Goal: Task Accomplishment & Management: Use online tool/utility

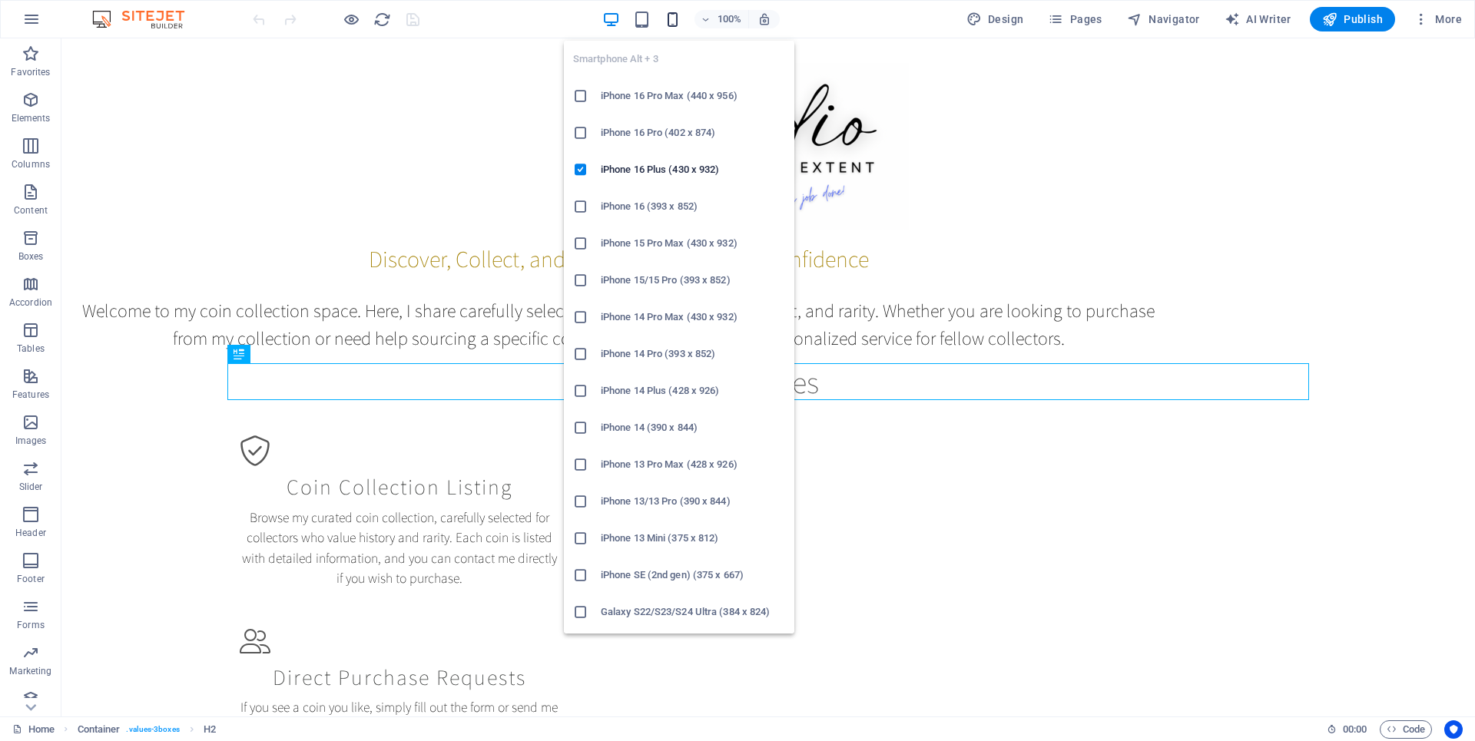
click at [671, 22] on icon "button" at bounding box center [673, 20] width 18 height 18
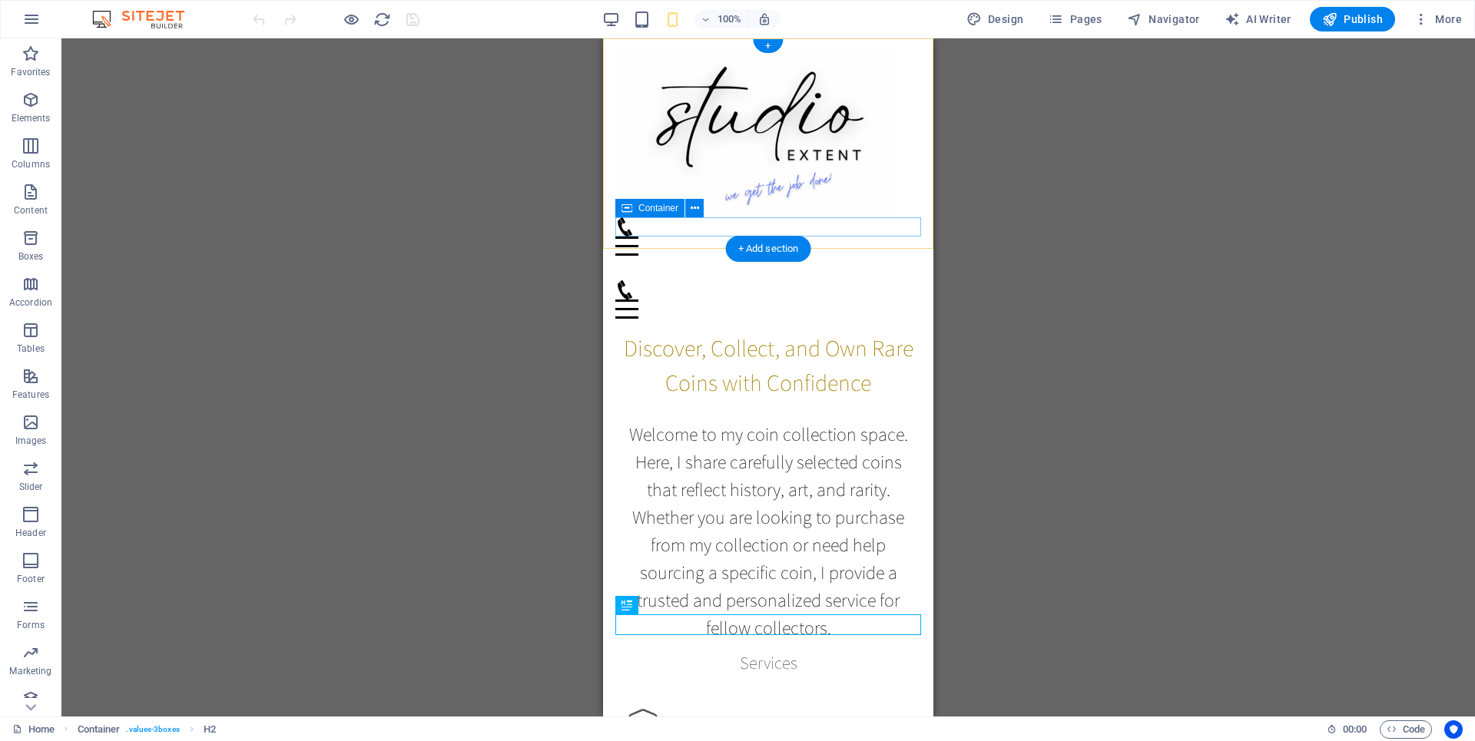
click at [843, 227] on div "Menu" at bounding box center [768, 236] width 306 height 38
click at [692, 208] on icon at bounding box center [695, 208] width 8 height 16
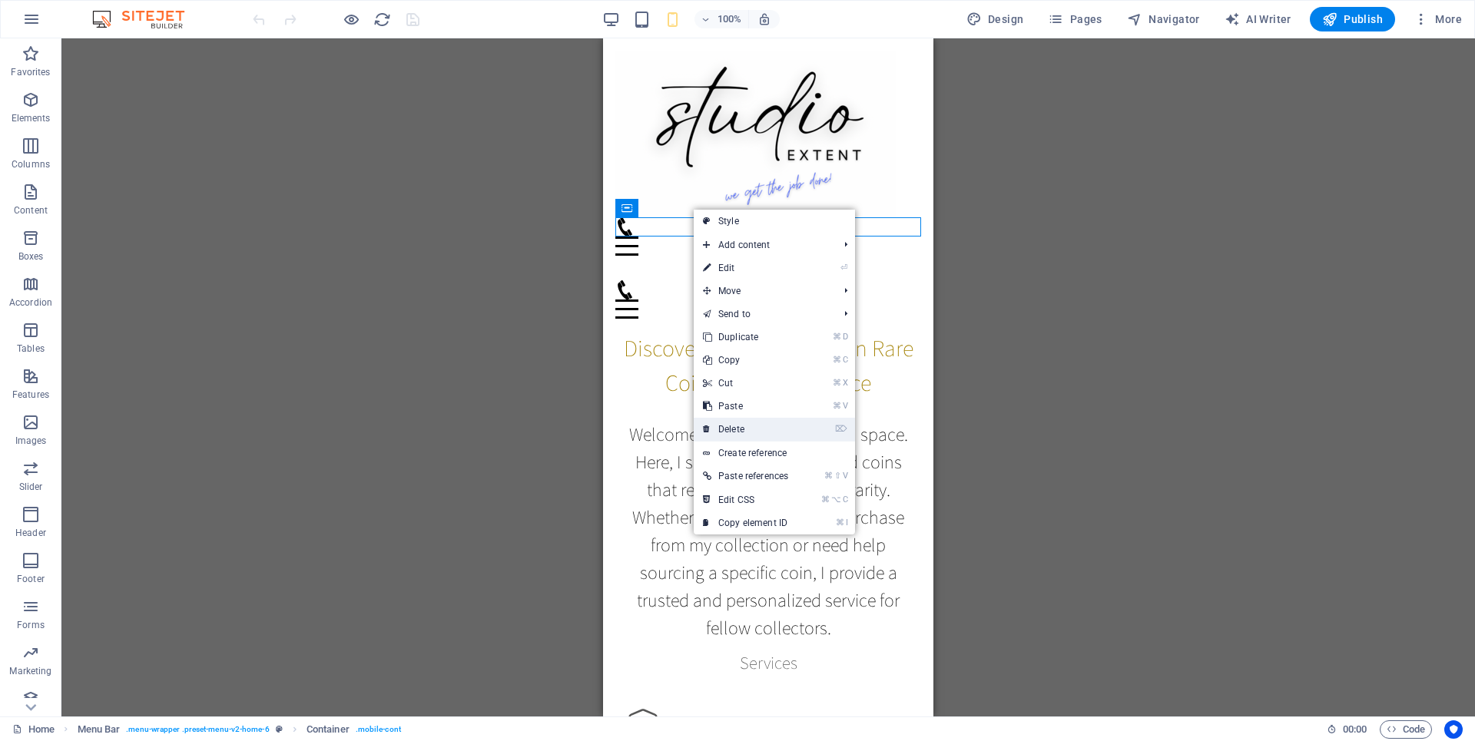
click at [734, 424] on link "⌦ Delete" at bounding box center [746, 429] width 104 height 23
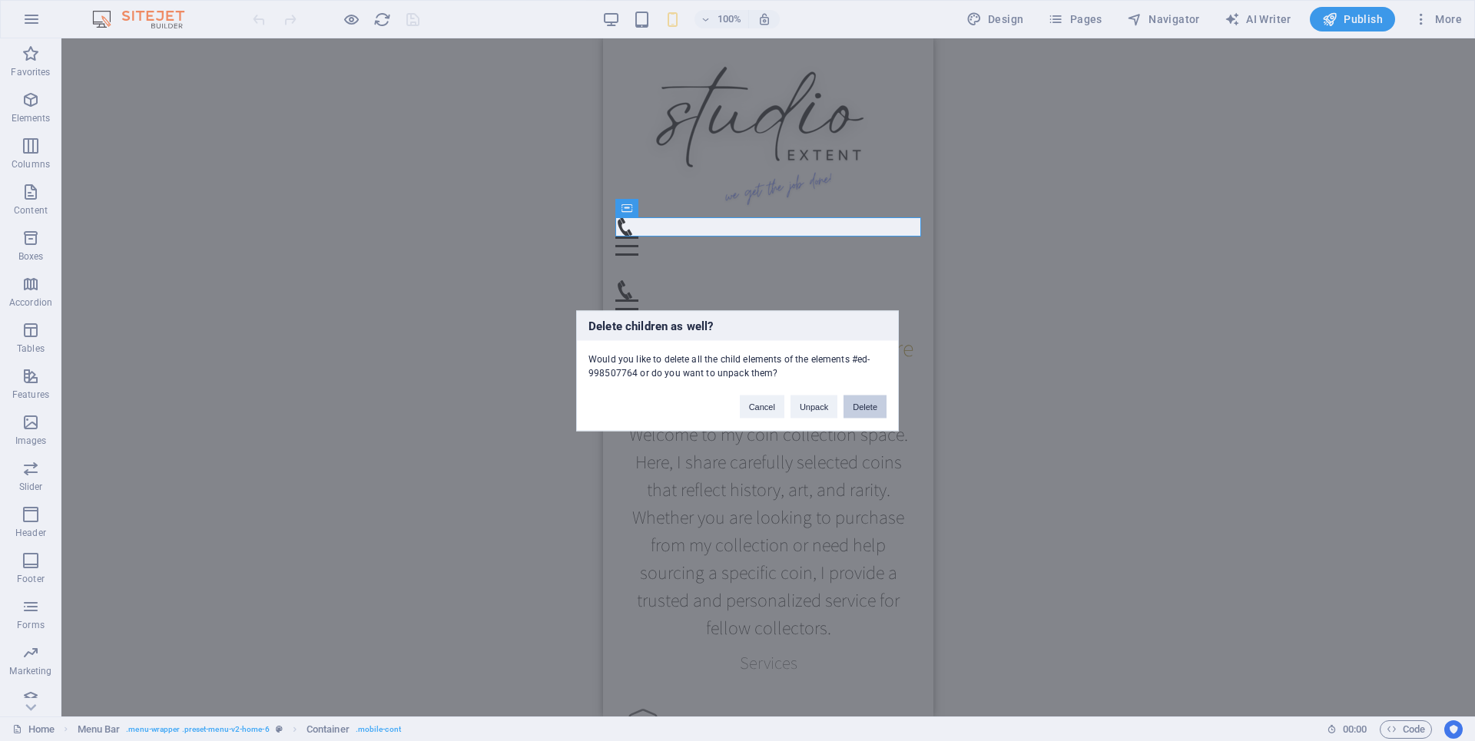
click at [859, 409] on button "Delete" at bounding box center [864, 406] width 43 height 23
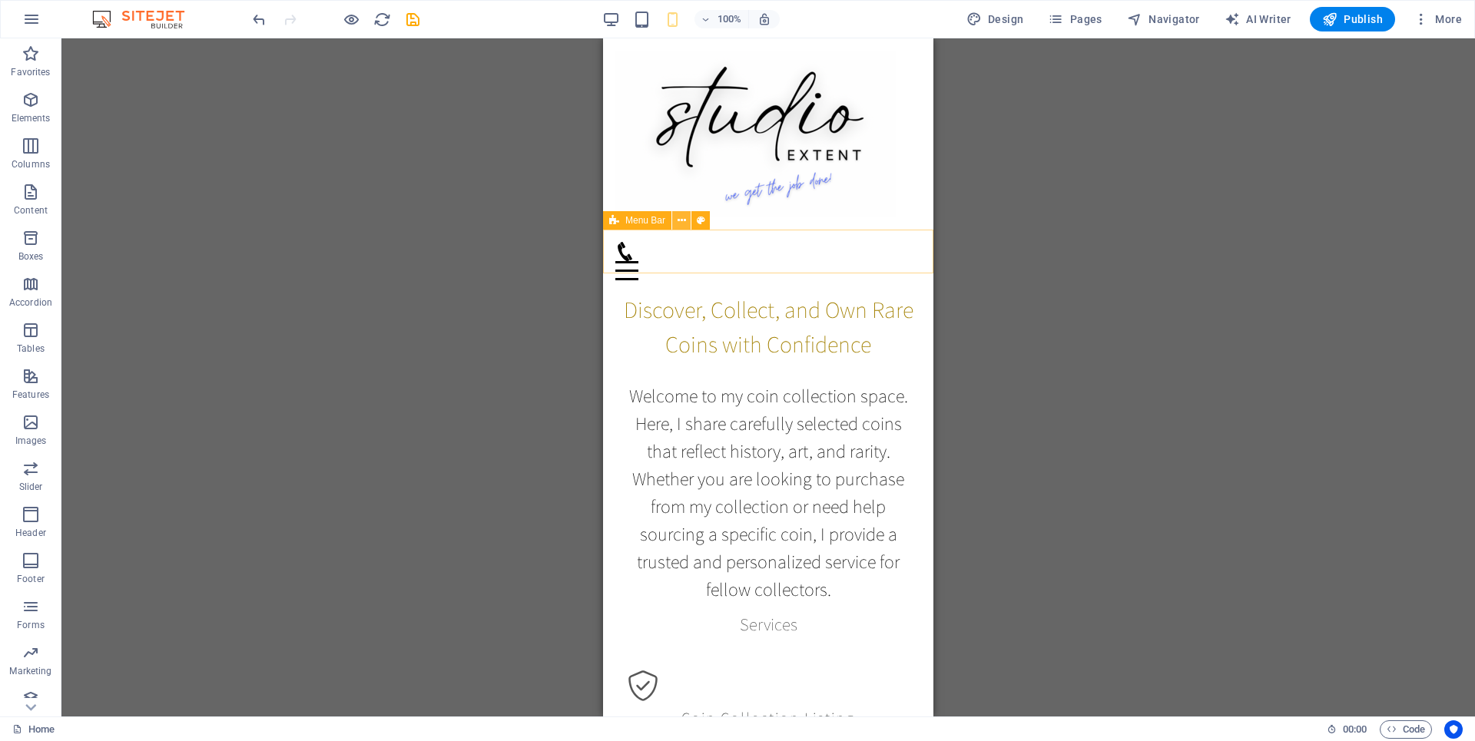
click at [680, 223] on icon at bounding box center [681, 221] width 8 height 16
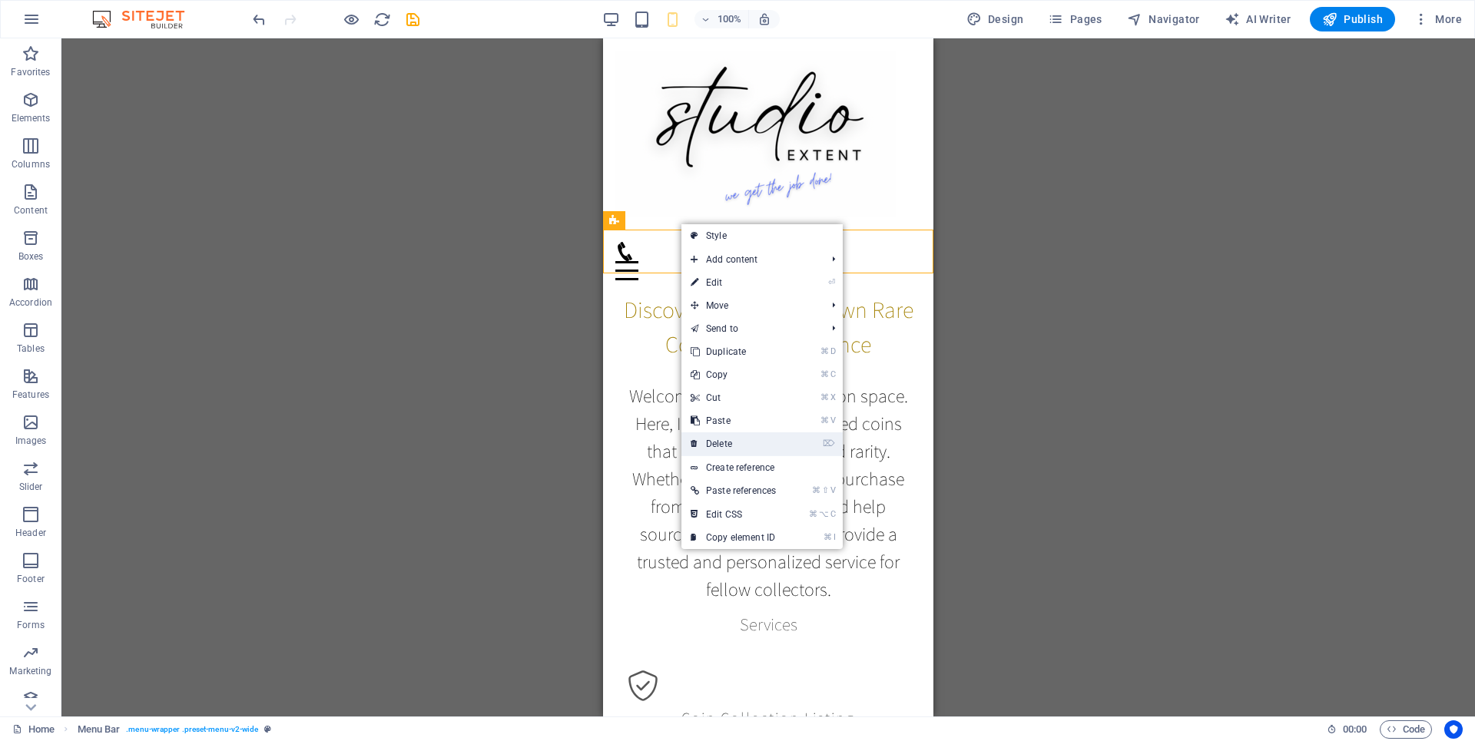
click at [730, 445] on link "⌦ Delete" at bounding box center [733, 443] width 104 height 23
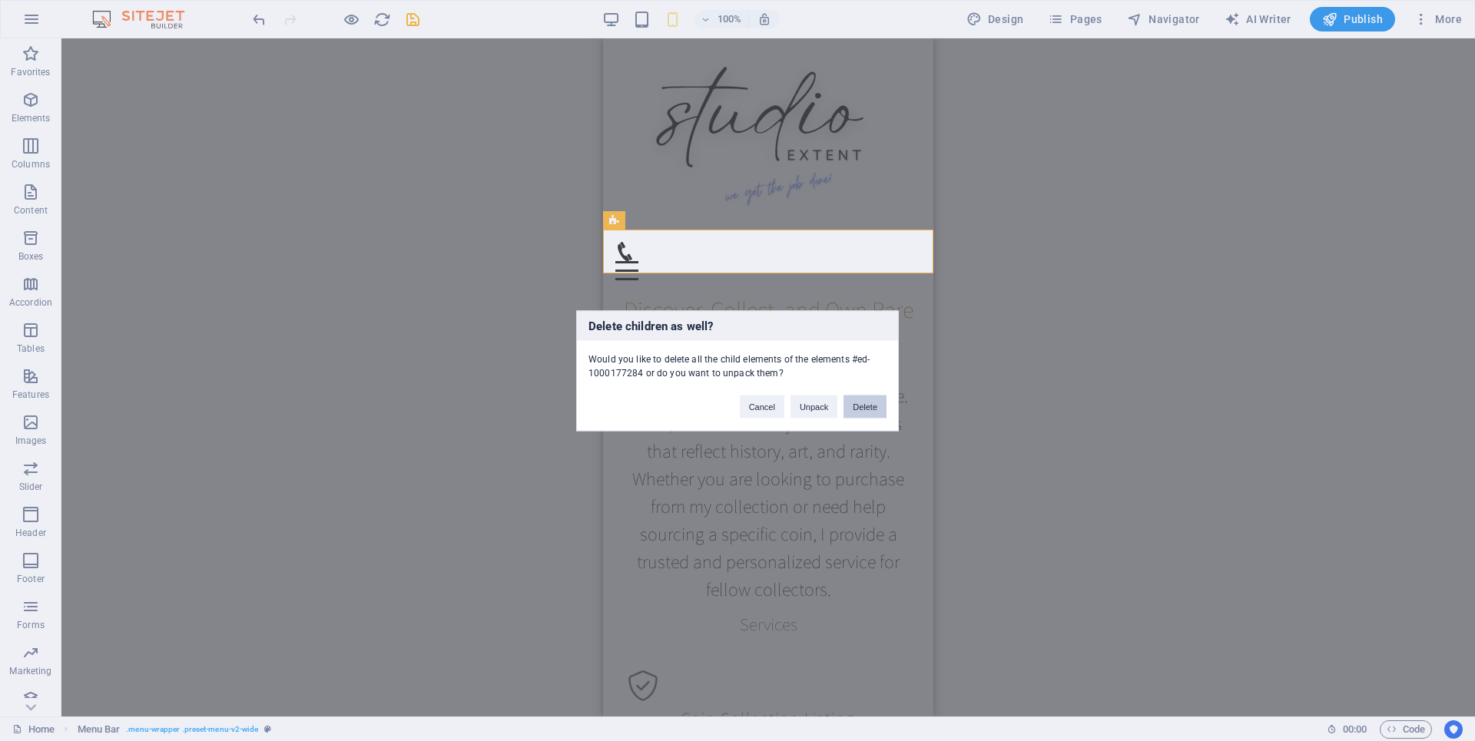
click at [857, 410] on button "Delete" at bounding box center [864, 406] width 43 height 23
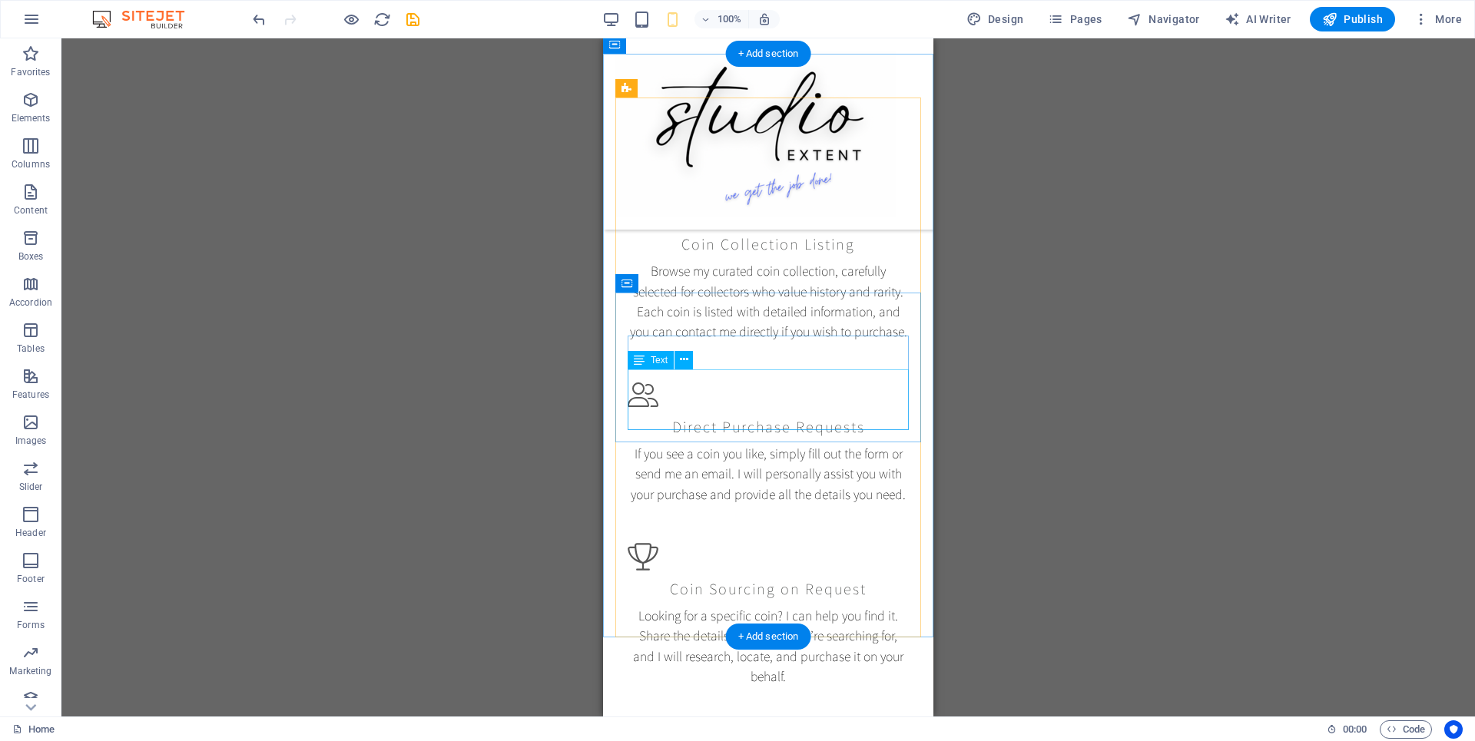
scroll to position [386, 0]
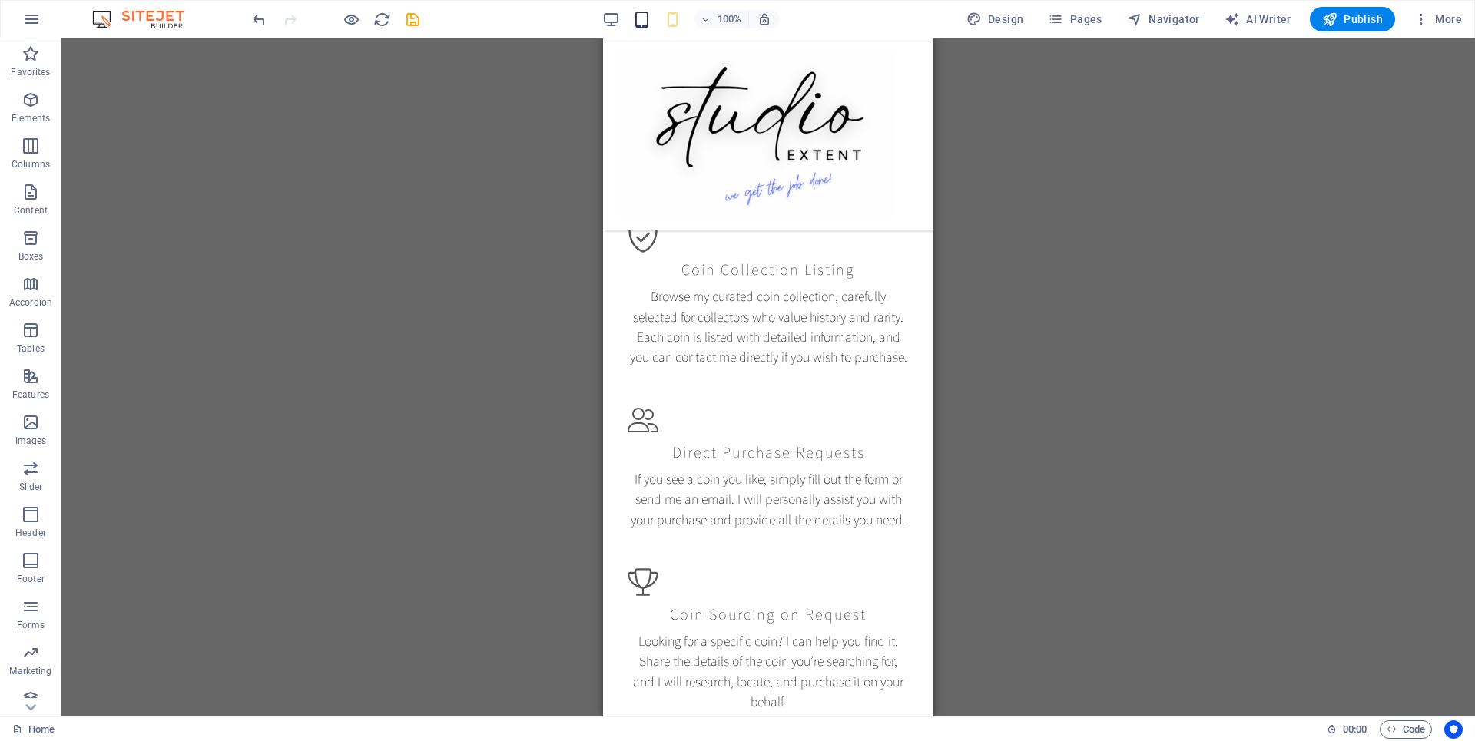
click at [651, 20] on icon "button" at bounding box center [642, 20] width 18 height 18
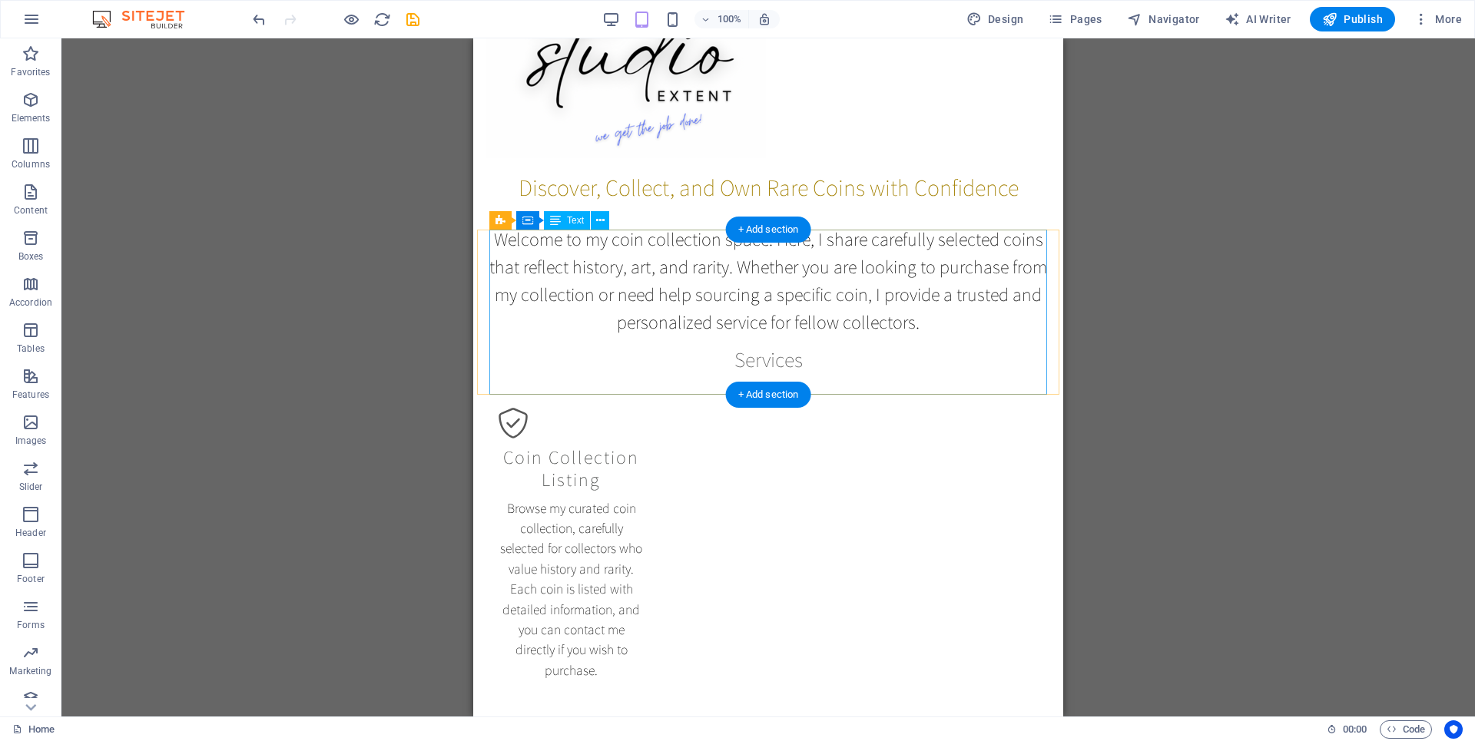
scroll to position [0, 0]
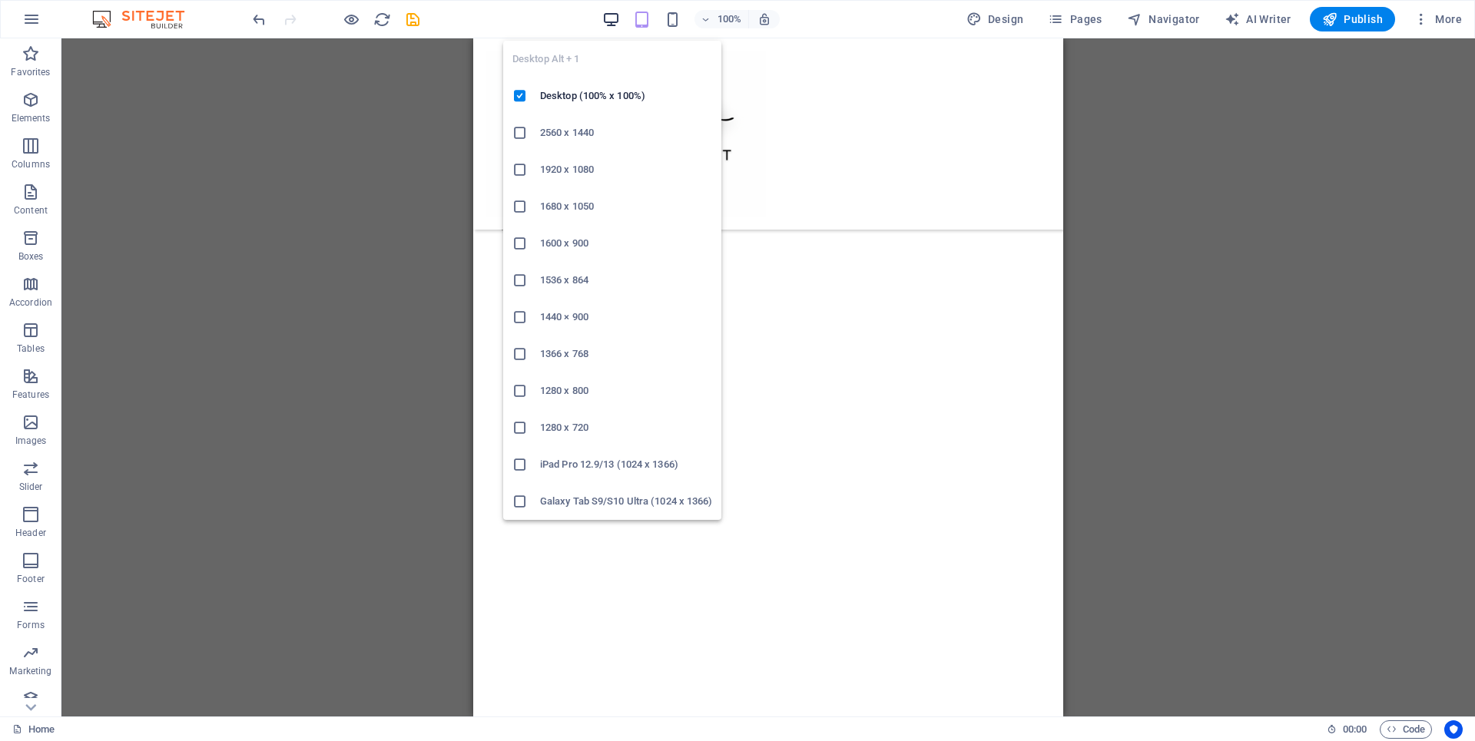
click at [612, 18] on icon "button" at bounding box center [611, 20] width 18 height 18
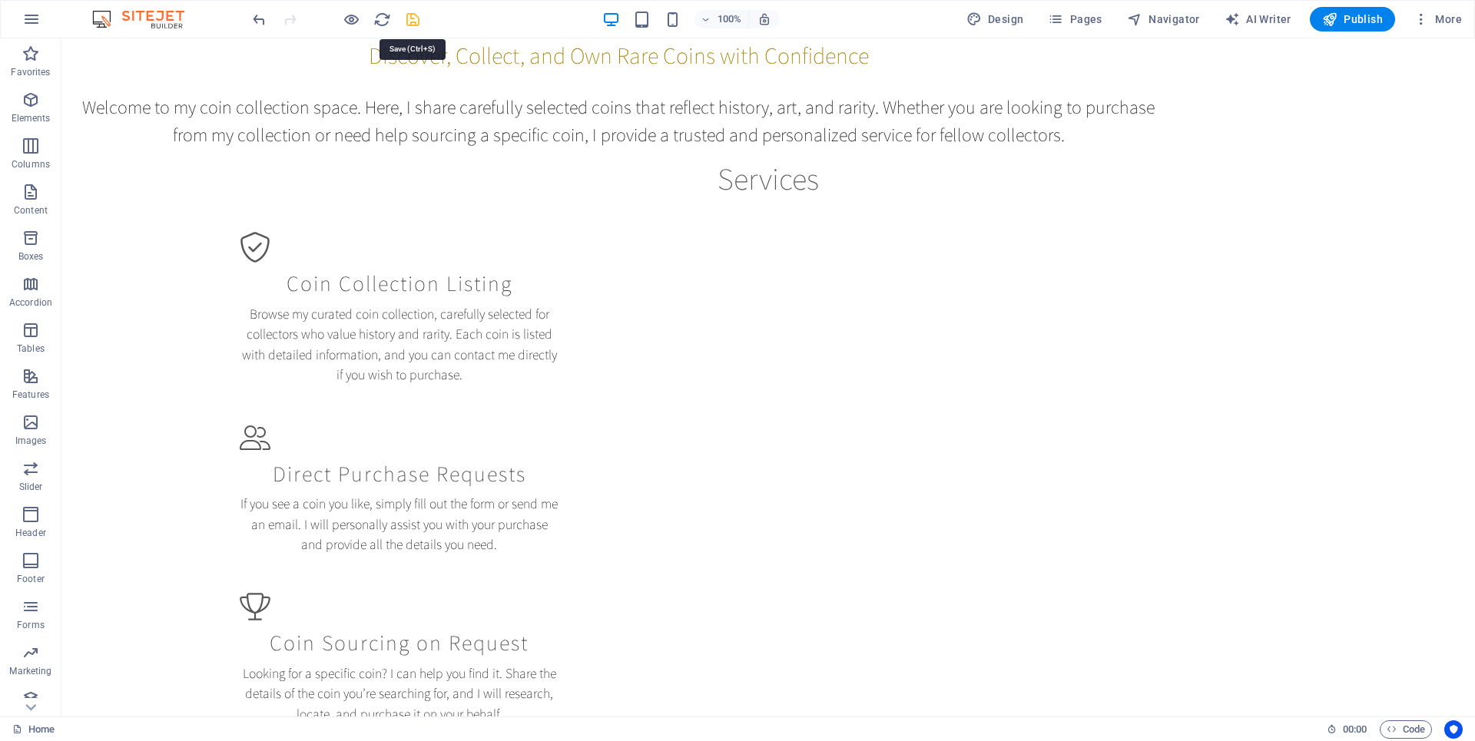
click at [417, 22] on icon "save" at bounding box center [413, 20] width 18 height 18
checkbox input "false"
click at [349, 18] on icon "button" at bounding box center [352, 20] width 18 height 18
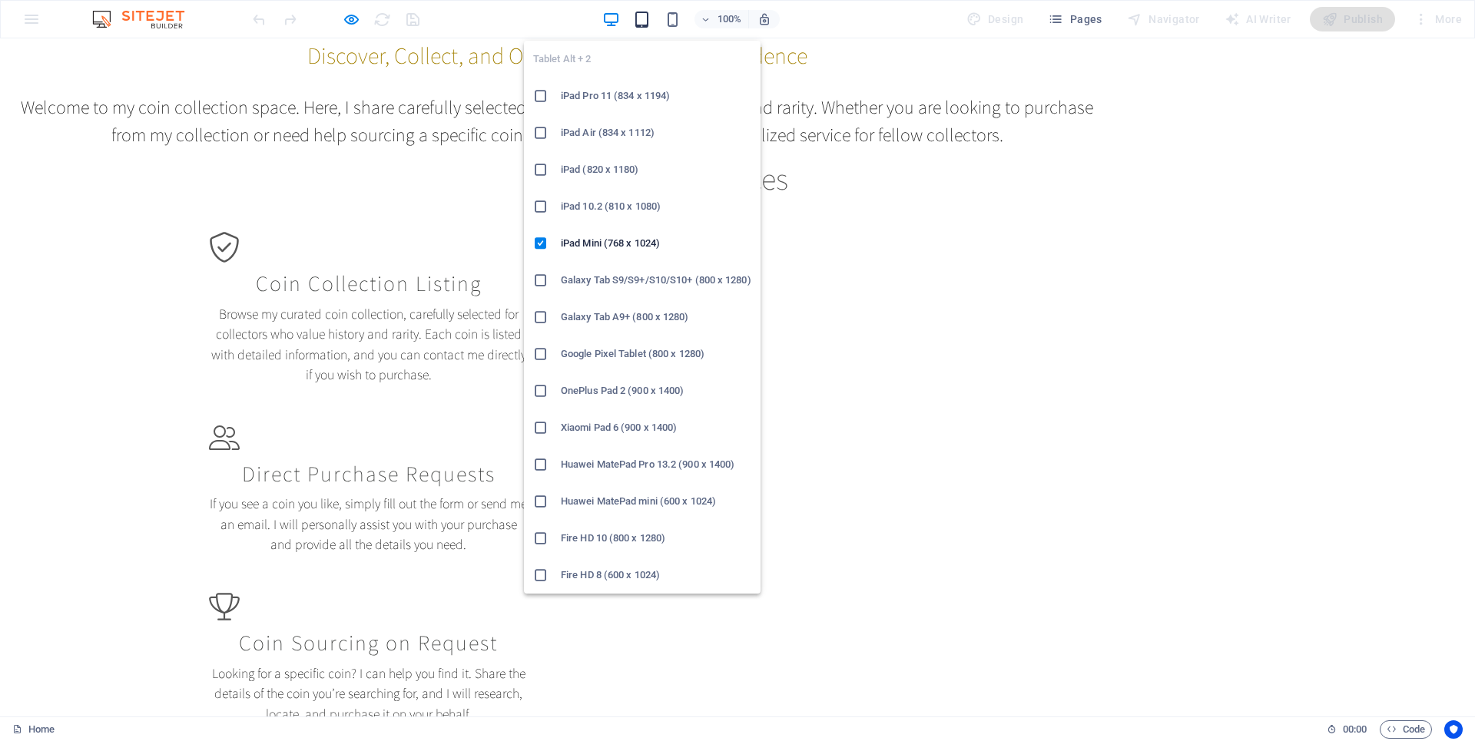
click at [651, 23] on icon "button" at bounding box center [642, 20] width 18 height 18
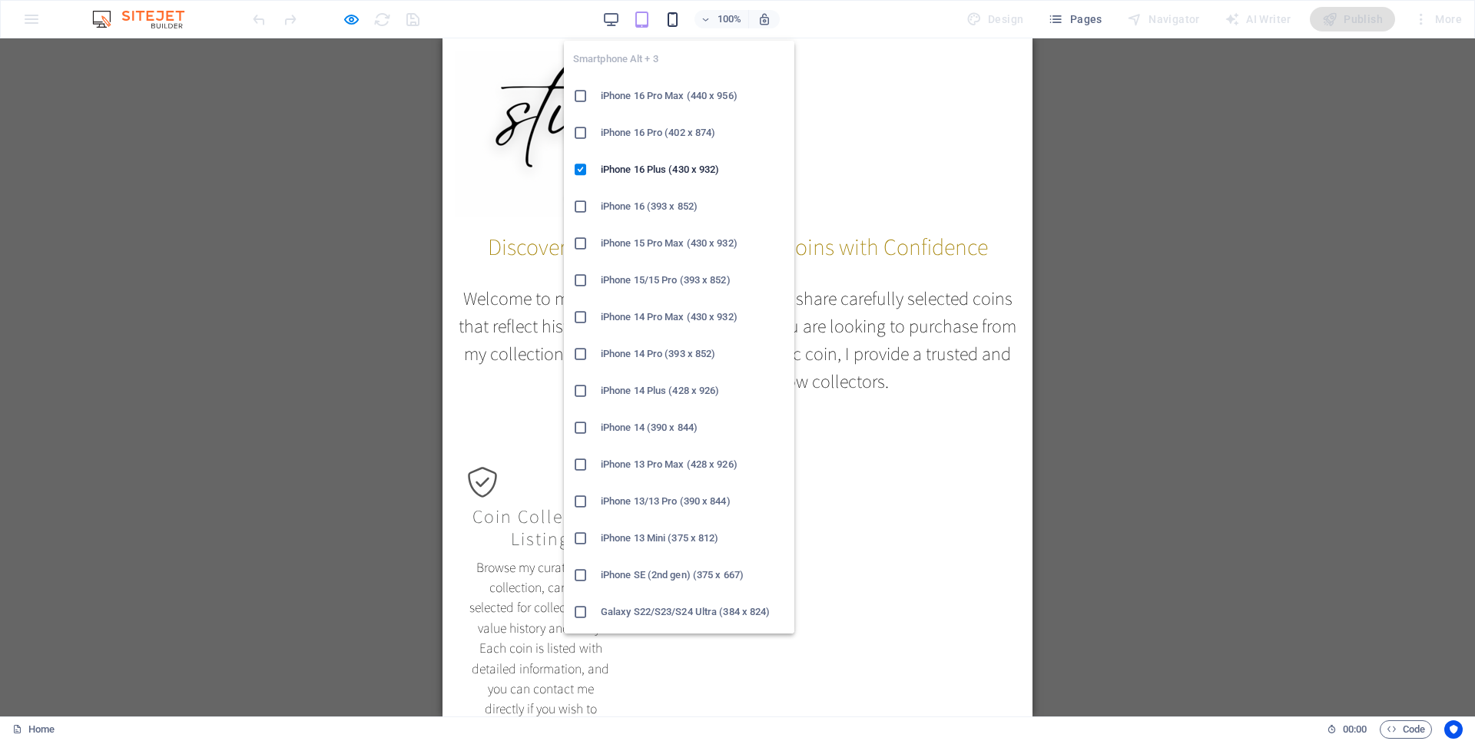
click at [678, 25] on icon "button" at bounding box center [673, 20] width 18 height 18
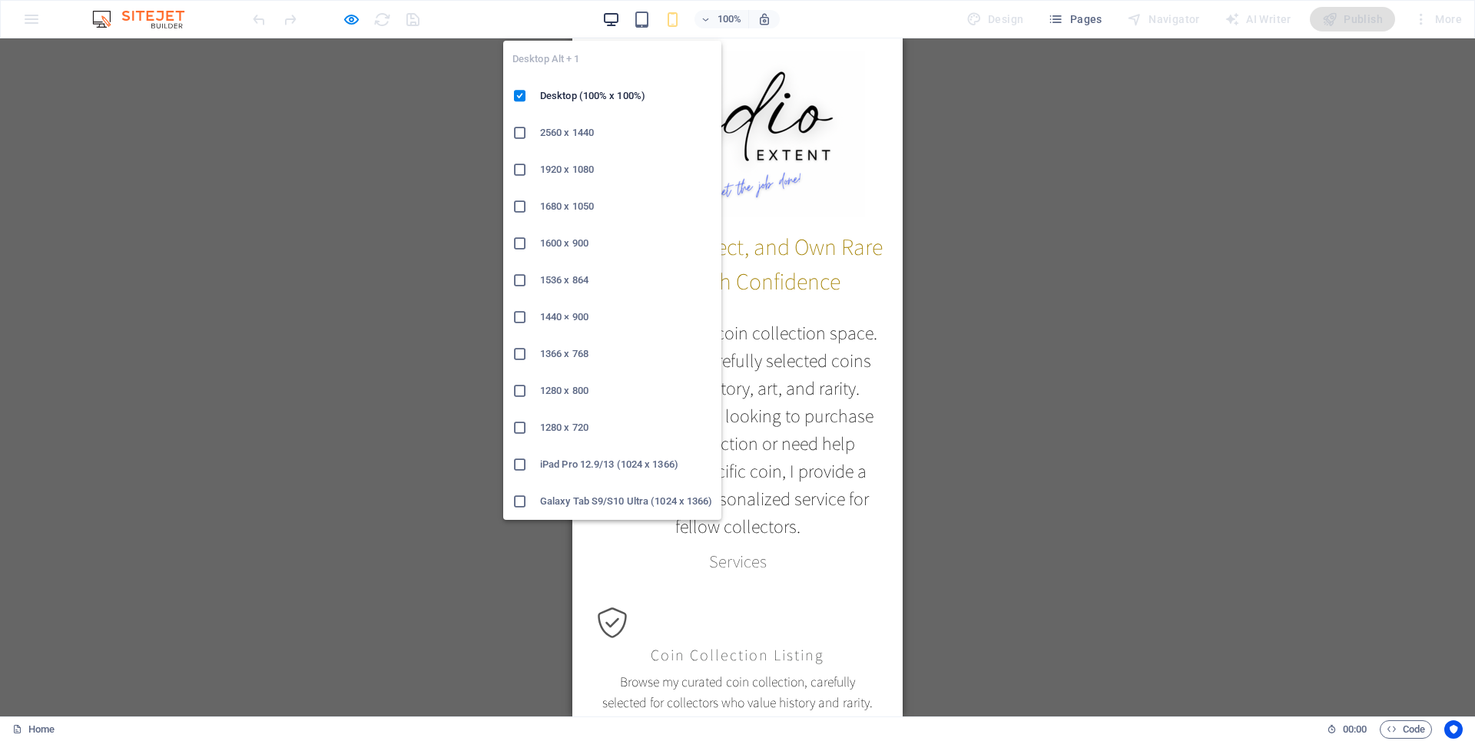
click at [611, 22] on icon "button" at bounding box center [611, 20] width 18 height 18
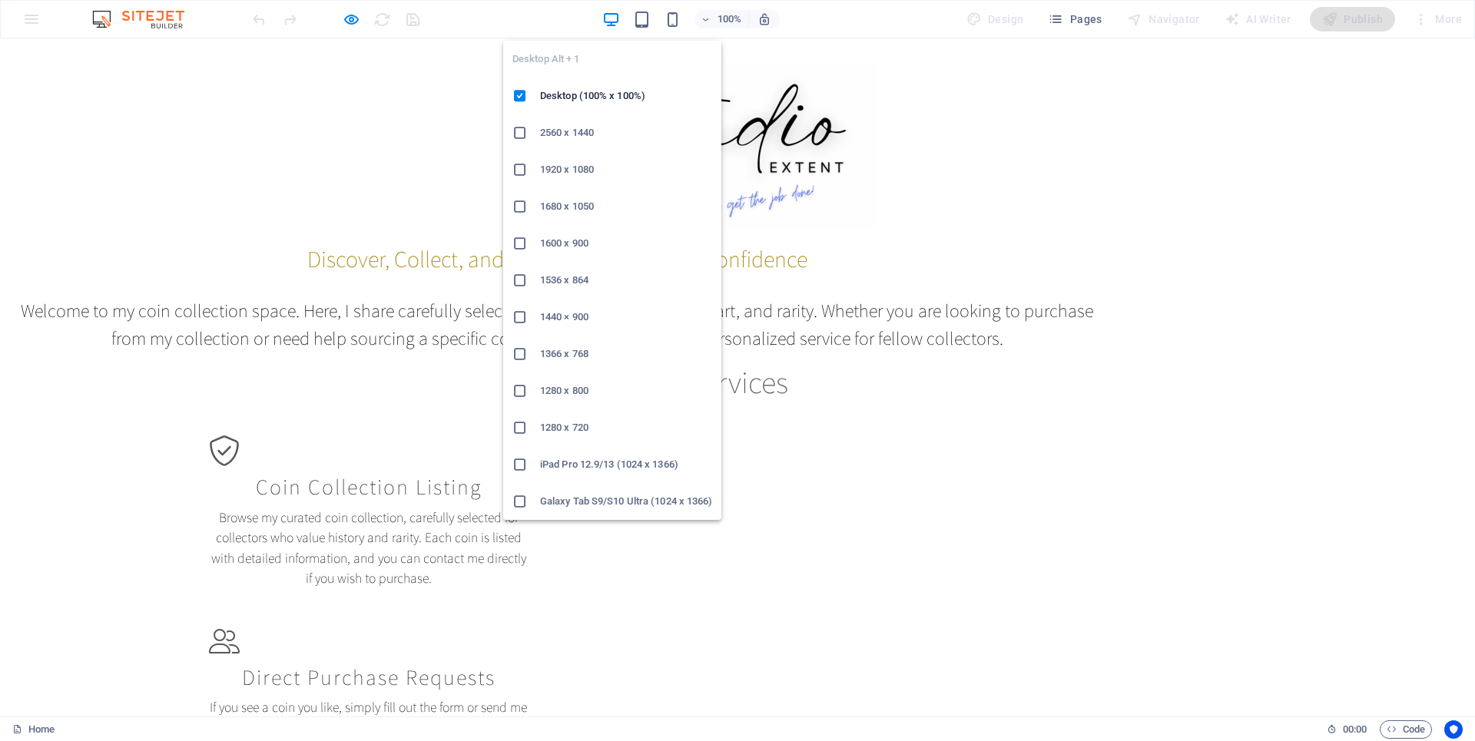
click at [575, 168] on h6 "1920 x 1080" at bounding box center [626, 170] width 172 height 18
click at [618, 26] on icon "button" at bounding box center [611, 20] width 18 height 18
click at [575, 133] on h6 "2560 x 1440" at bounding box center [626, 133] width 172 height 18
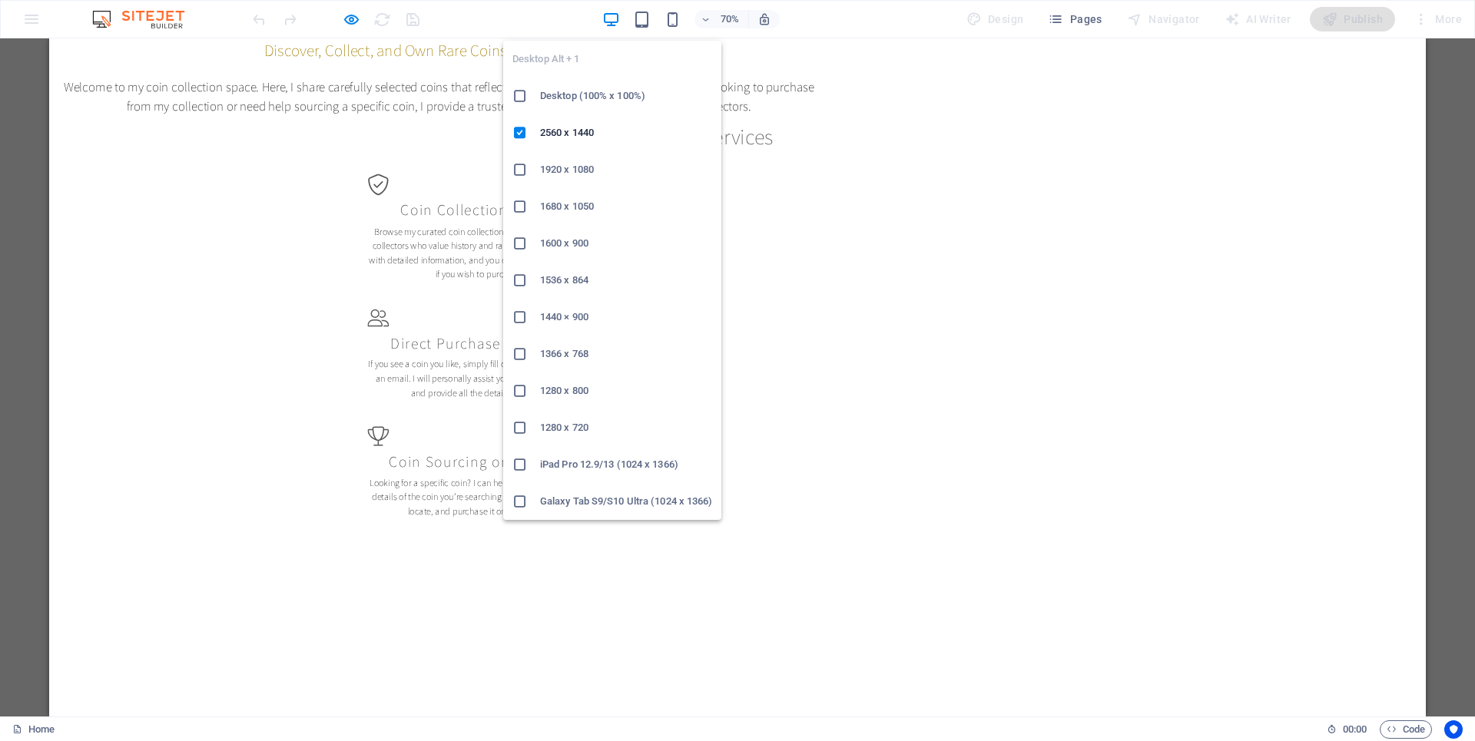
click at [607, 12] on icon "button" at bounding box center [611, 20] width 18 height 18
click at [573, 235] on h6 "1600 x 900" at bounding box center [626, 243] width 172 height 18
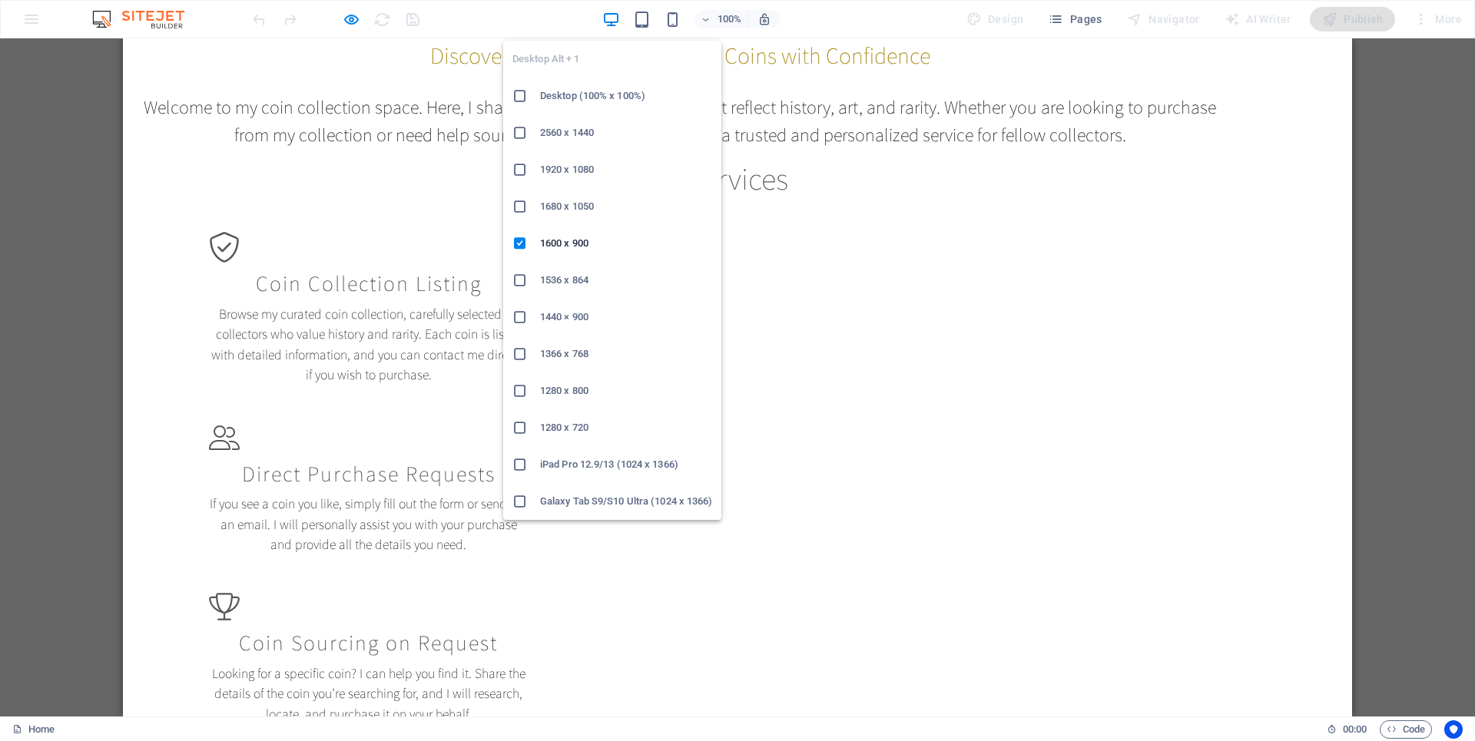
click at [613, 25] on icon "button" at bounding box center [611, 20] width 18 height 18
click at [608, 98] on h6 "Desktop (100% x 100%)" at bounding box center [626, 96] width 172 height 18
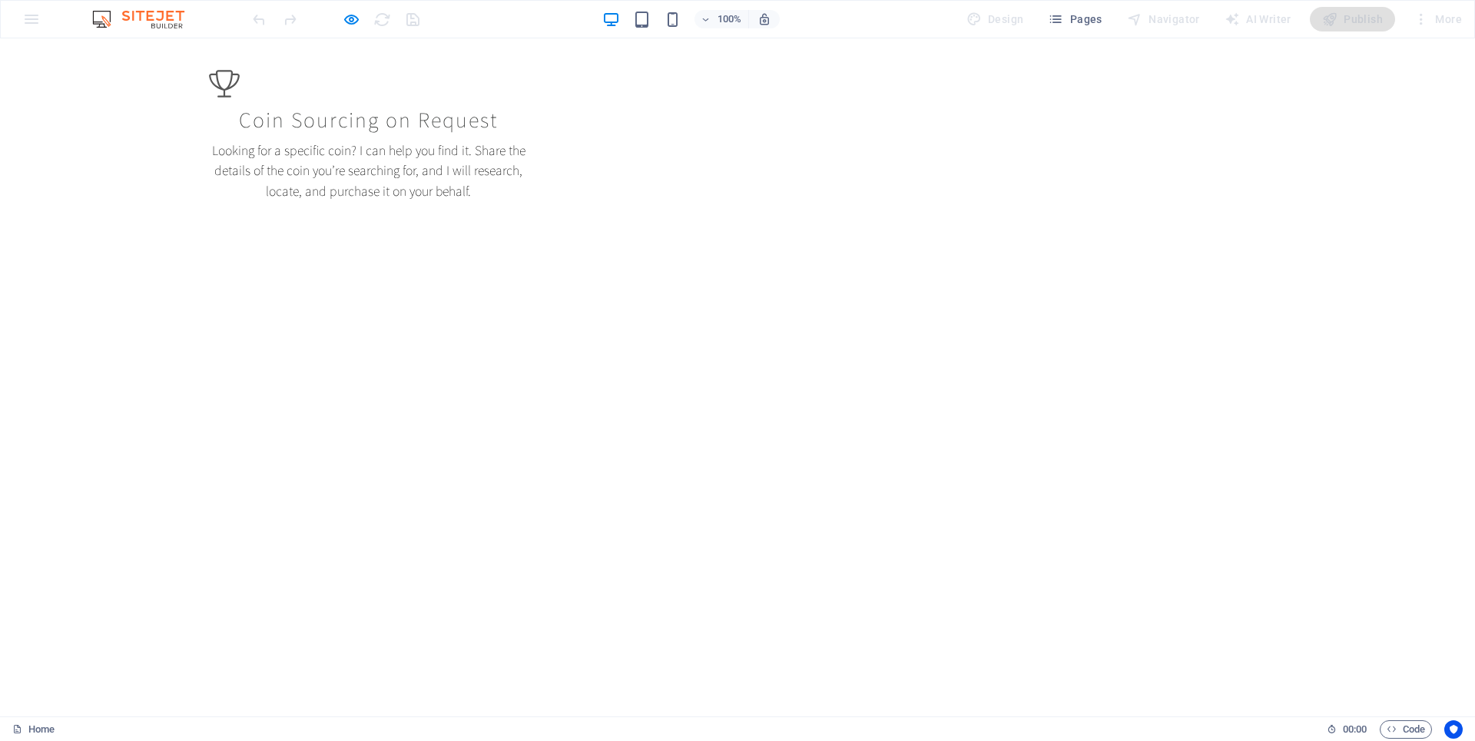
scroll to position [508, 0]
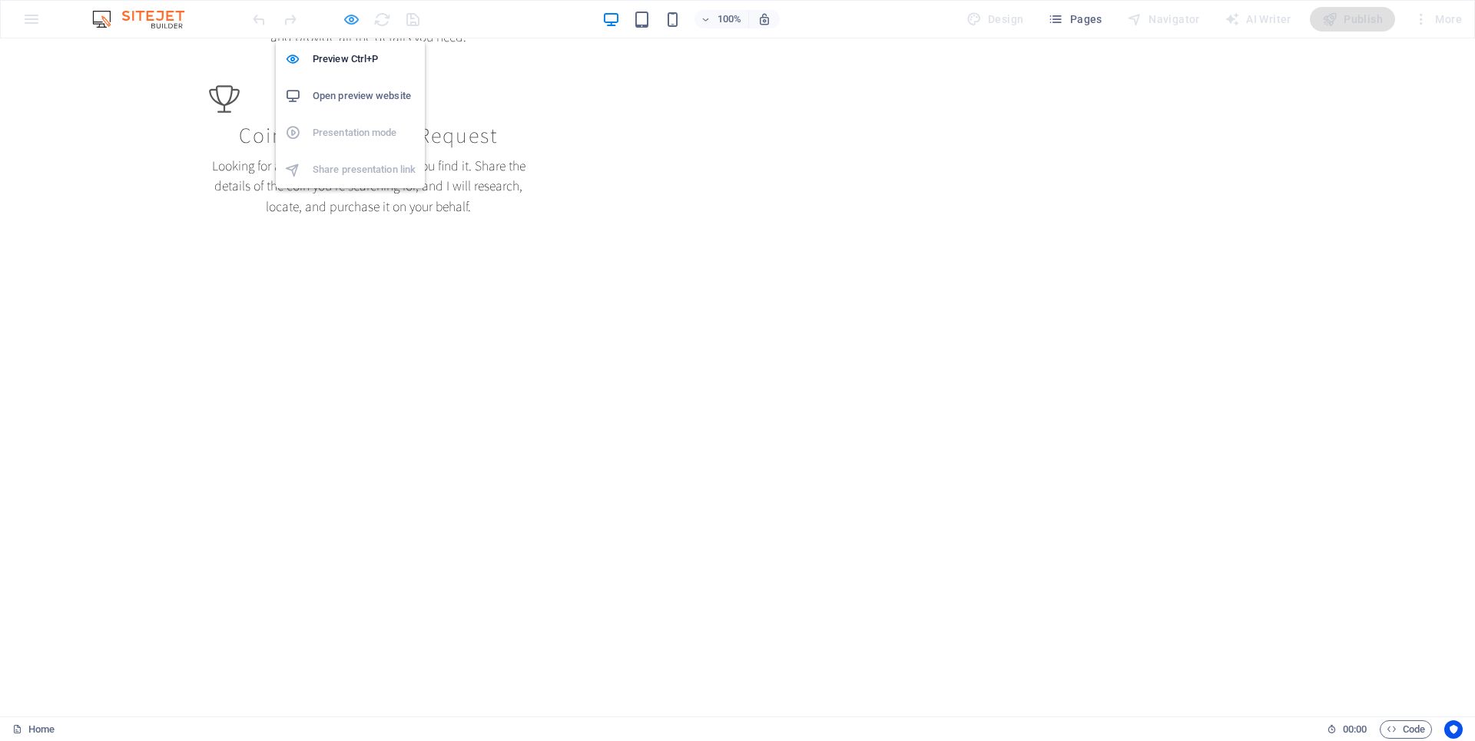
click at [349, 16] on icon "button" at bounding box center [352, 20] width 18 height 18
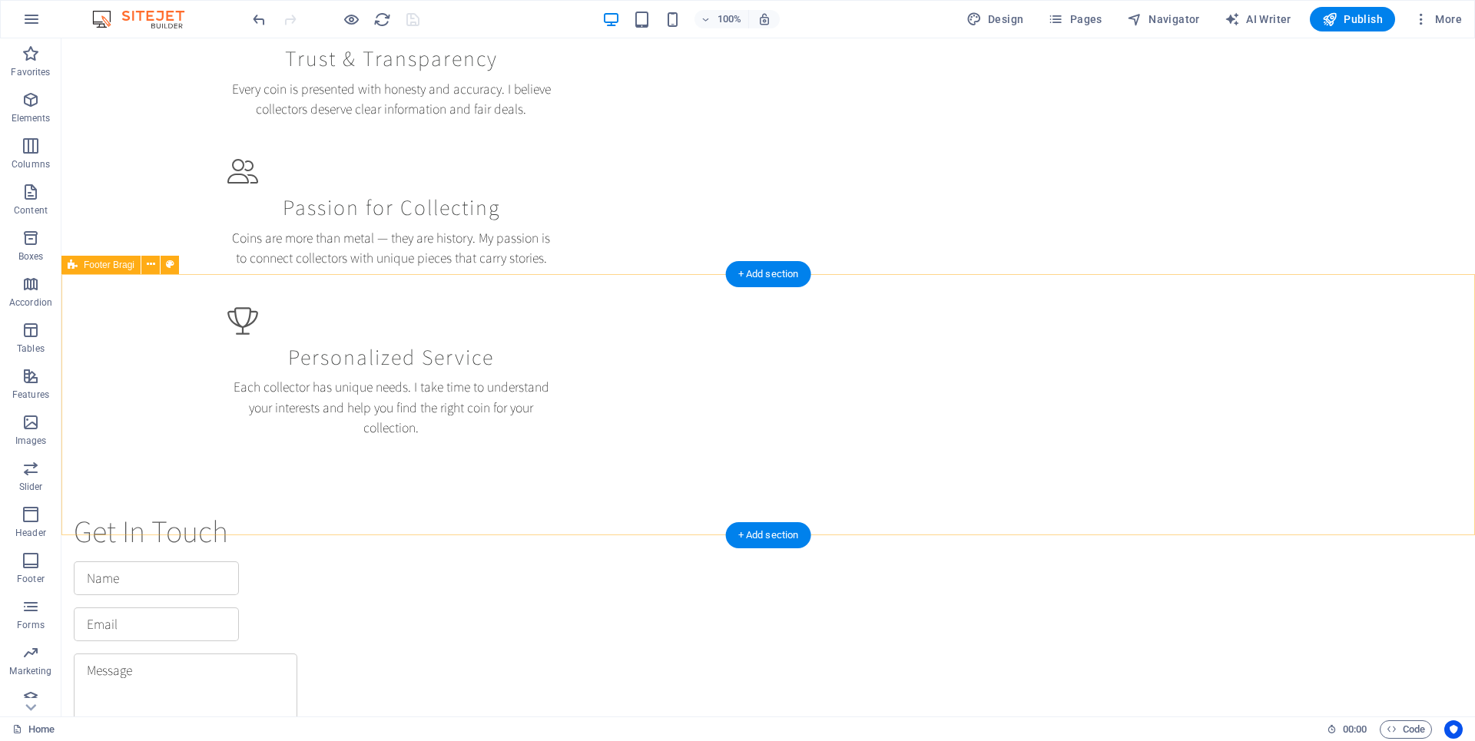
scroll to position [1760, 0]
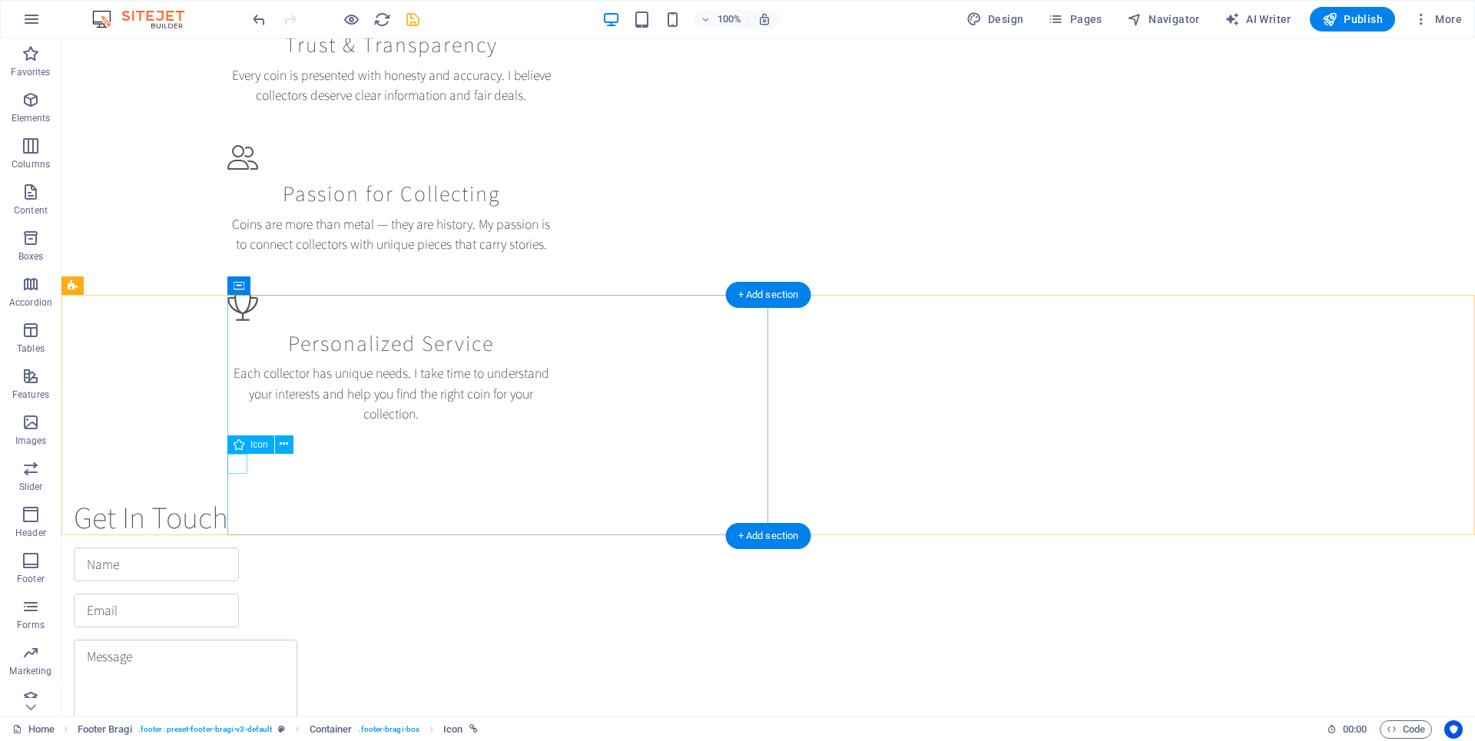
scroll to position [1740, 0]
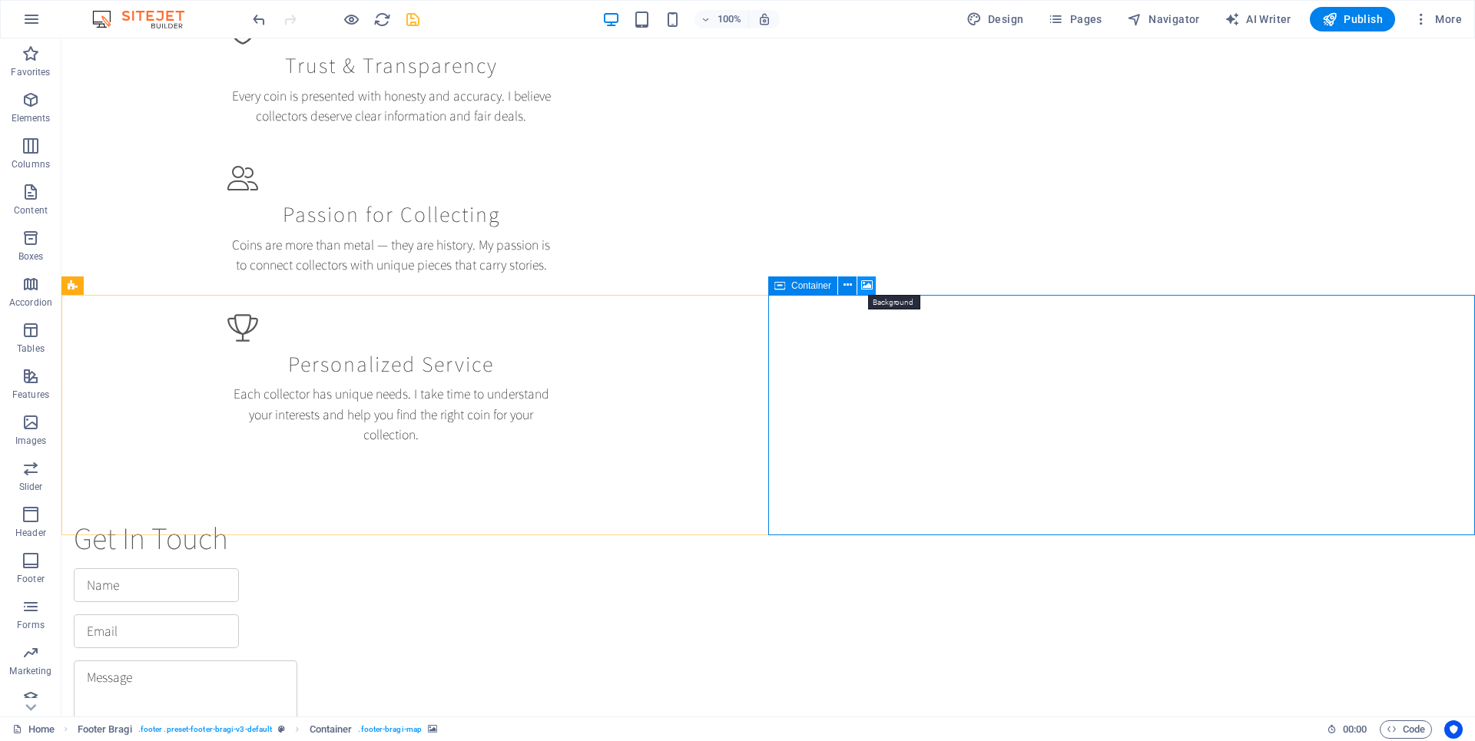
click at [867, 285] on icon at bounding box center [867, 285] width 12 height 16
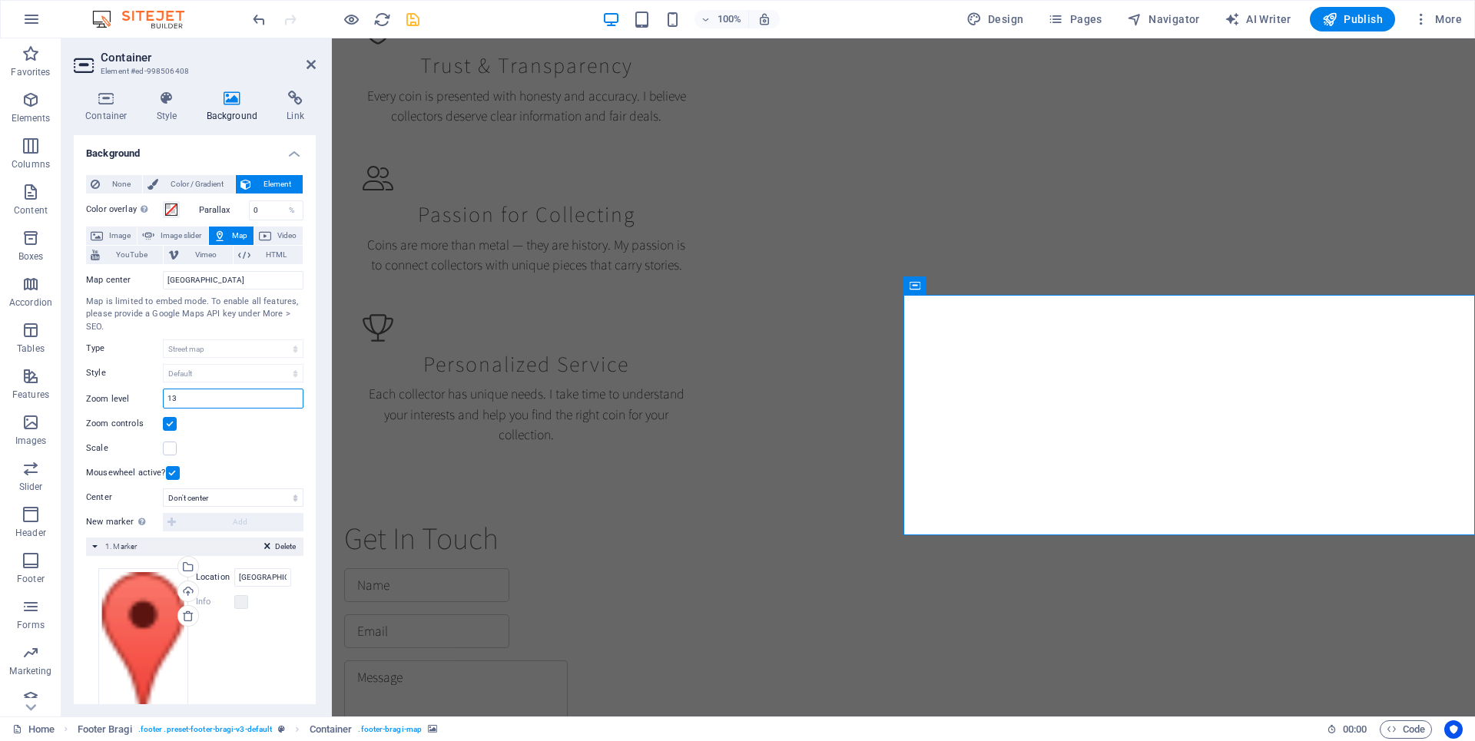
drag, startPoint x: 197, startPoint y: 399, endPoint x: 118, endPoint y: 395, distance: 79.2
click at [118, 395] on div "Zoom level 13" at bounding box center [194, 399] width 217 height 20
drag, startPoint x: 204, startPoint y: 397, endPoint x: 132, endPoint y: 396, distance: 72.2
click at [132, 396] on div "Zoom level 5" at bounding box center [194, 399] width 217 height 20
type input "10"
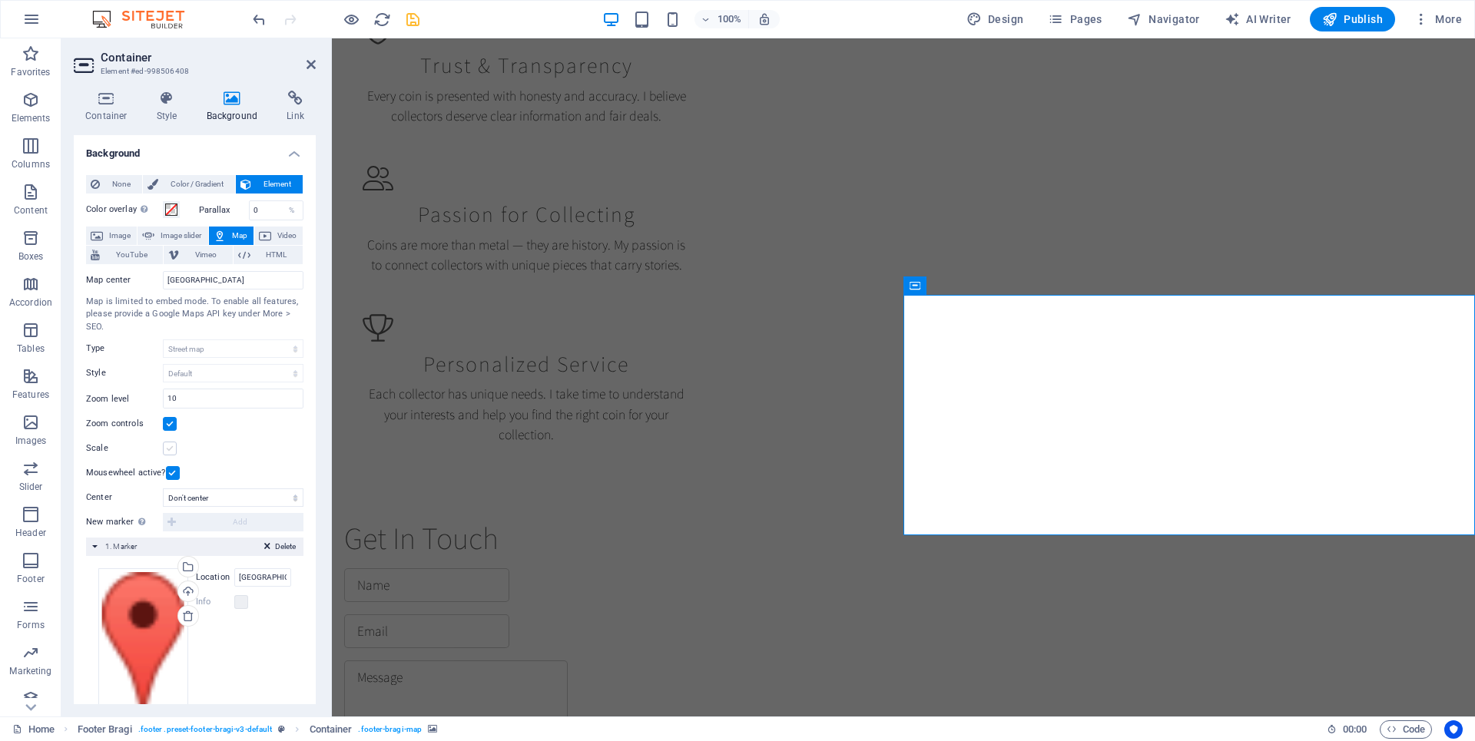
click at [170, 445] on label at bounding box center [170, 449] width 14 height 14
click at [0, 0] on input "Scale" at bounding box center [0, 0] width 0 height 0
click at [170, 445] on label at bounding box center [170, 449] width 14 height 14
click at [0, 0] on input "Scale" at bounding box center [0, 0] width 0 height 0
click at [1098, 458] on div "Get In Touch I have read and understand the privacy policy. Unreadable? Regener…" at bounding box center [903, 730] width 1143 height 544
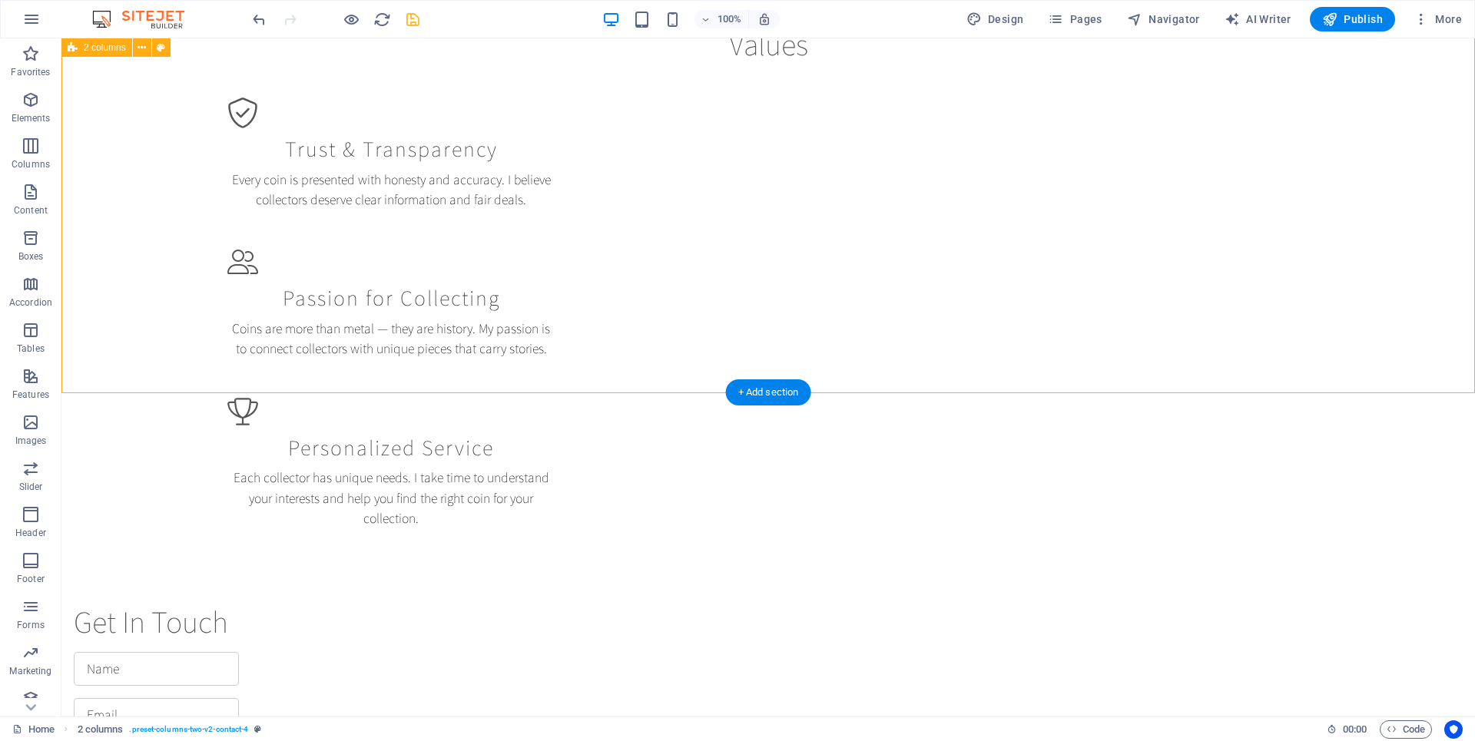
scroll to position [1638, 0]
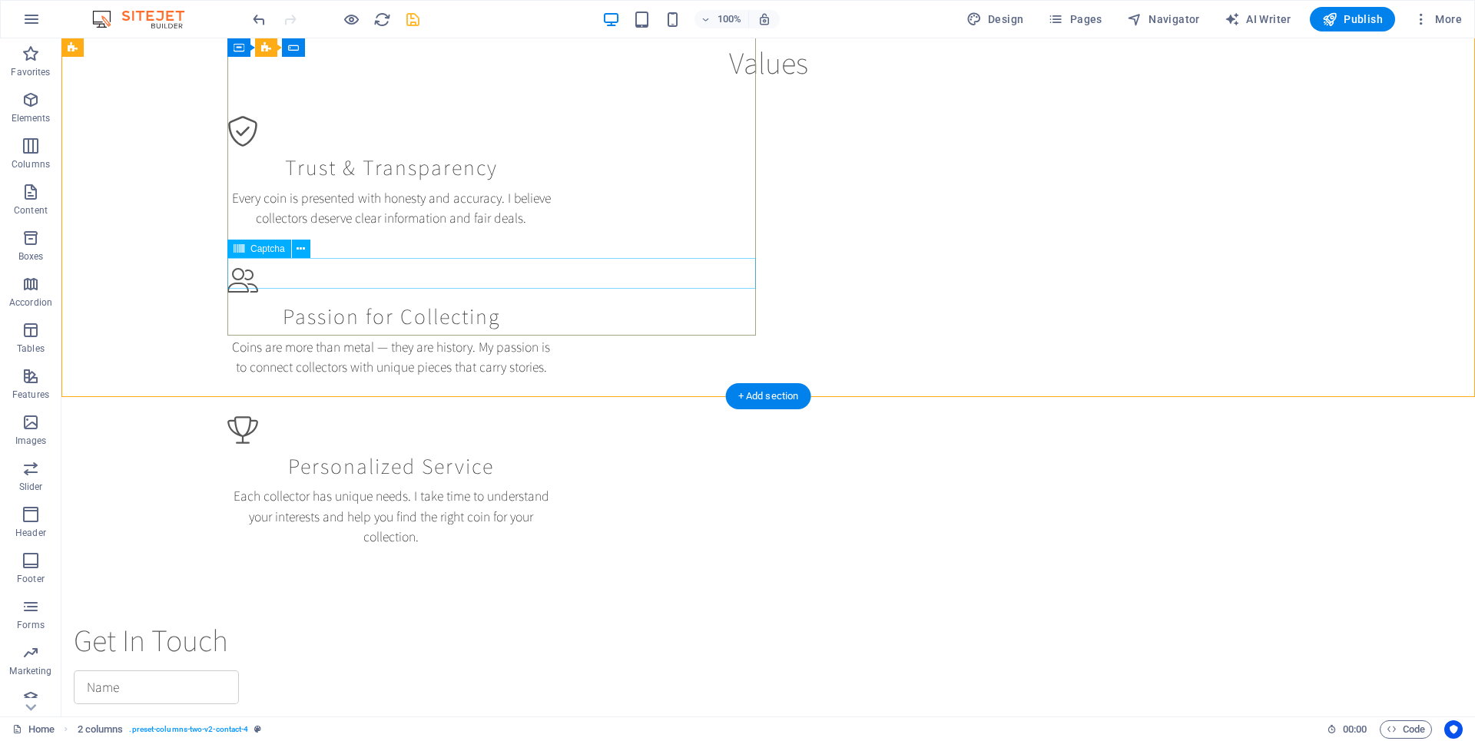
click at [298, 250] on icon at bounding box center [300, 249] width 8 height 16
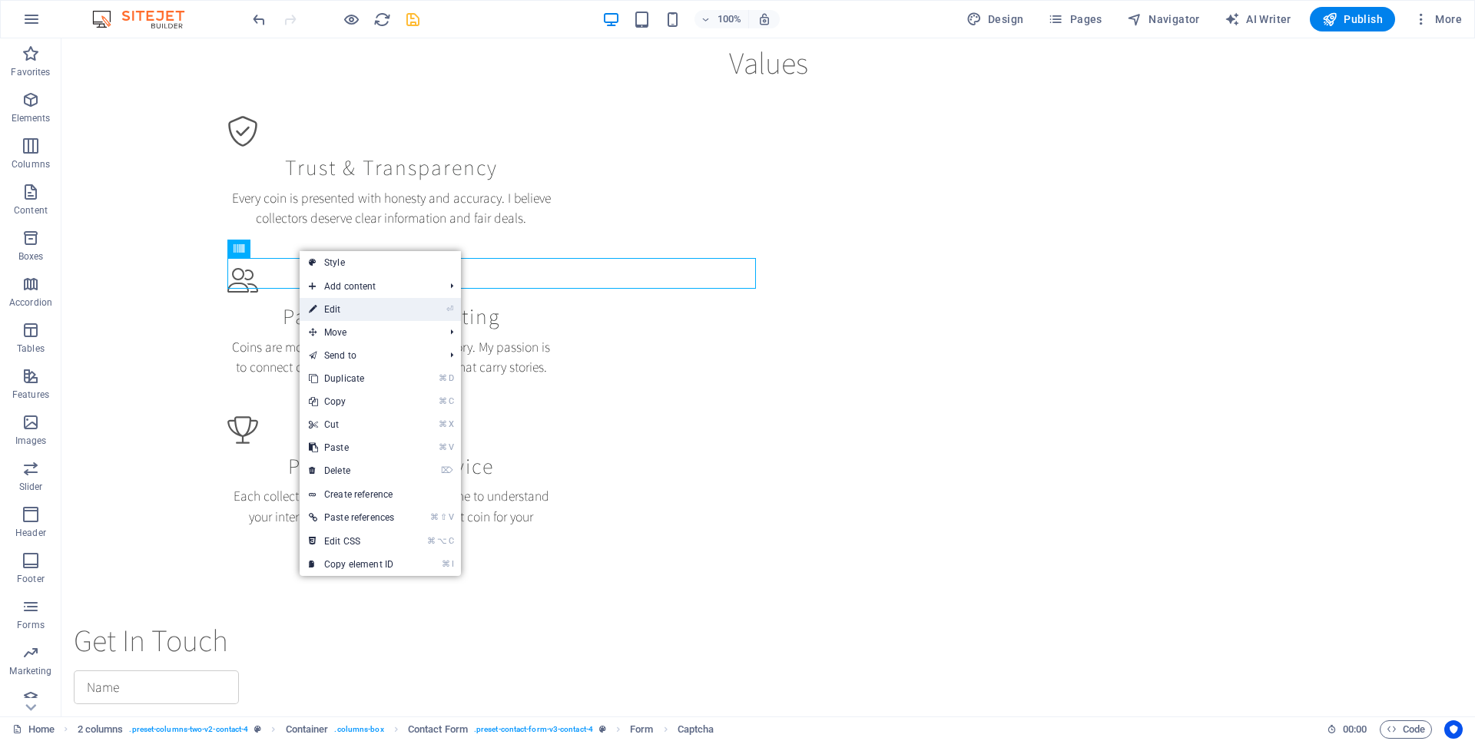
click at [331, 305] on link "⏎ Edit" at bounding box center [352, 309] width 104 height 23
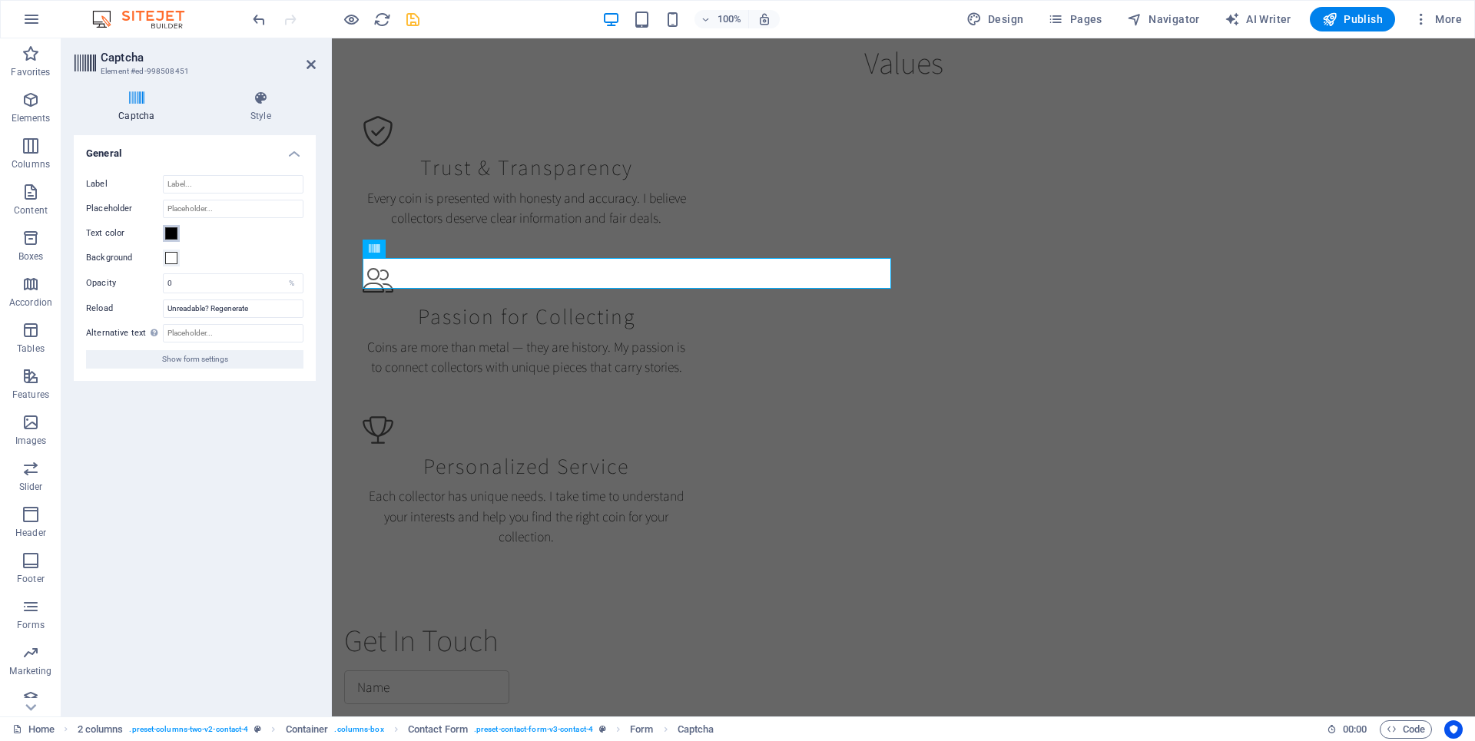
click at [168, 233] on span at bounding box center [171, 233] width 12 height 12
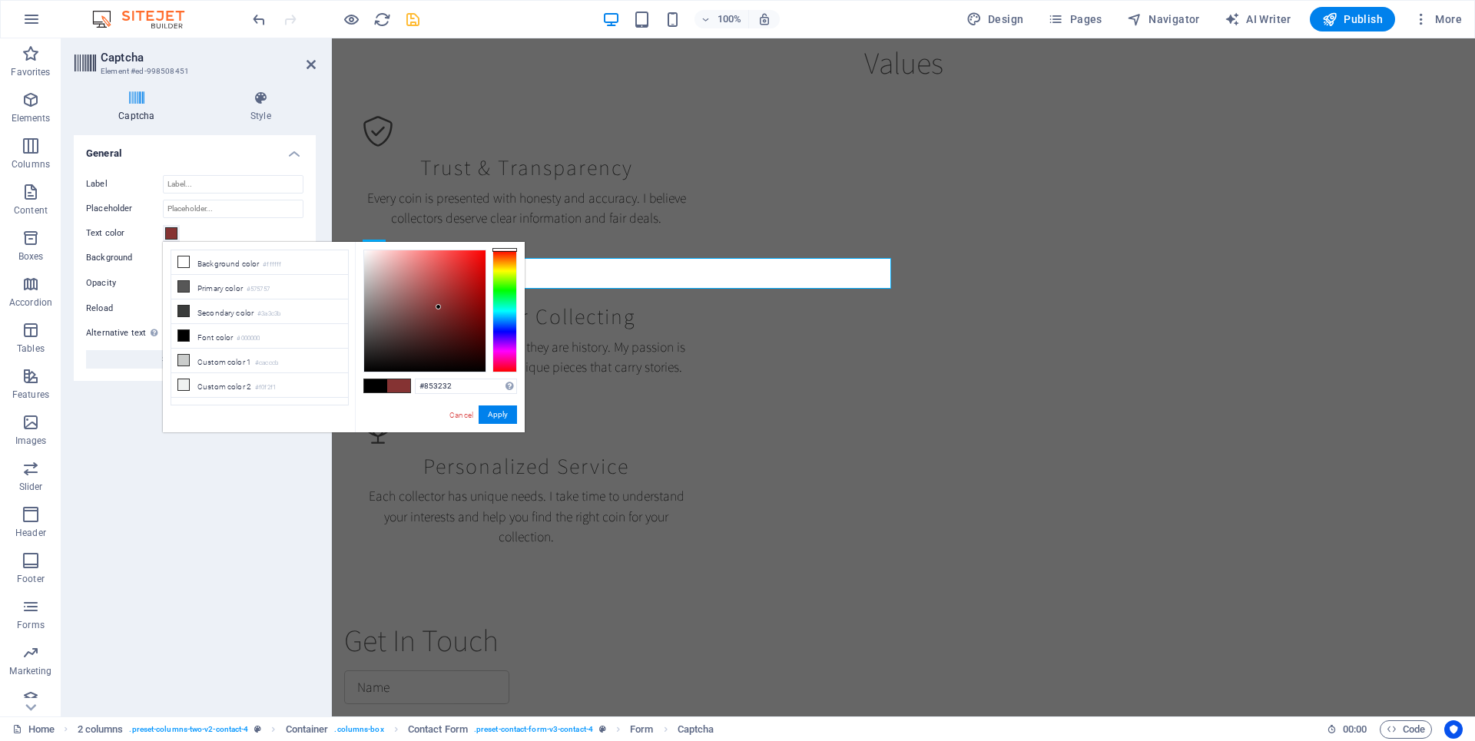
drag, startPoint x: 366, startPoint y: 368, endPoint x: 439, endPoint y: 308, distance: 94.4
click at [439, 308] on div at bounding box center [424, 310] width 121 height 121
click at [503, 329] on div at bounding box center [504, 311] width 25 height 123
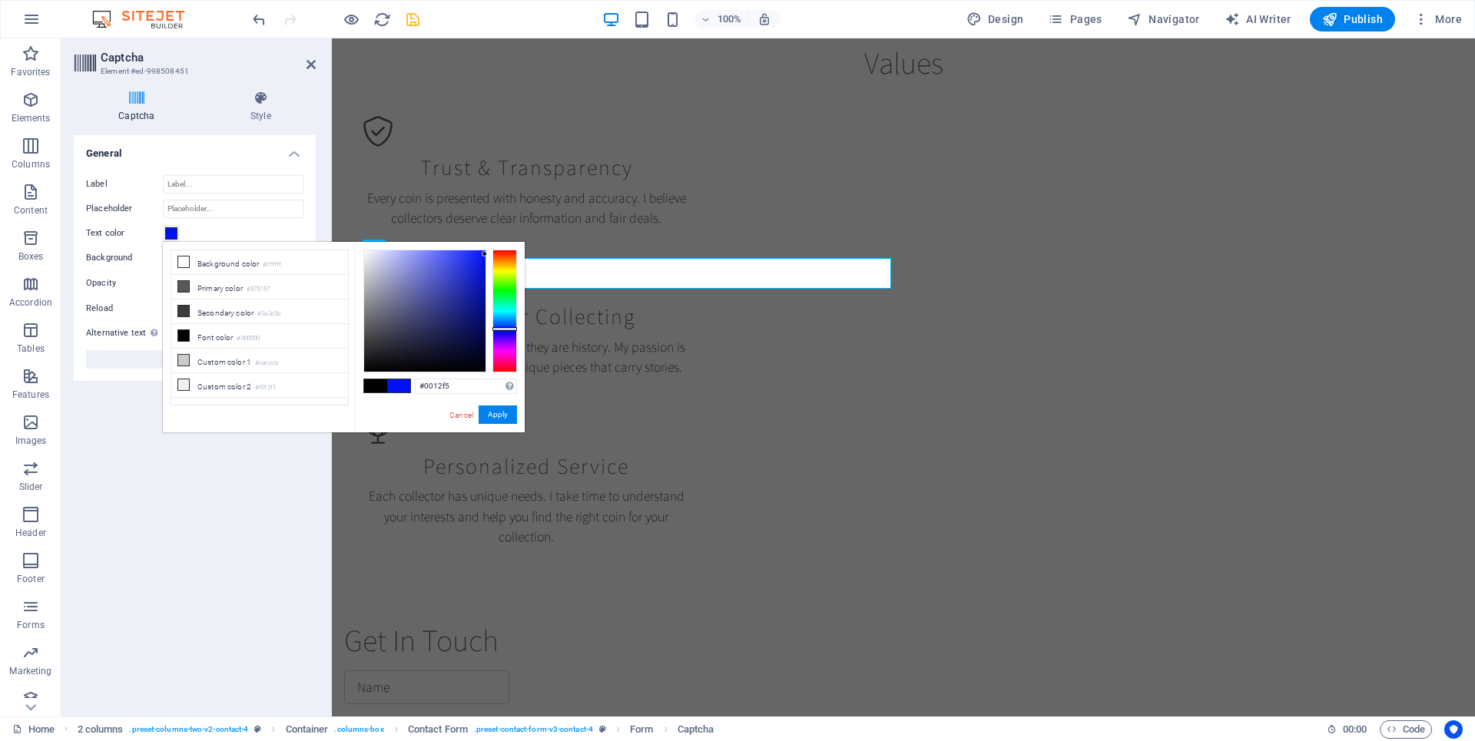
type input "#0012f3"
drag, startPoint x: 441, startPoint y: 307, endPoint x: 489, endPoint y: 255, distance: 71.2
click at [489, 255] on div at bounding box center [440, 311] width 154 height 123
click at [494, 416] on button "Apply" at bounding box center [498, 415] width 38 height 18
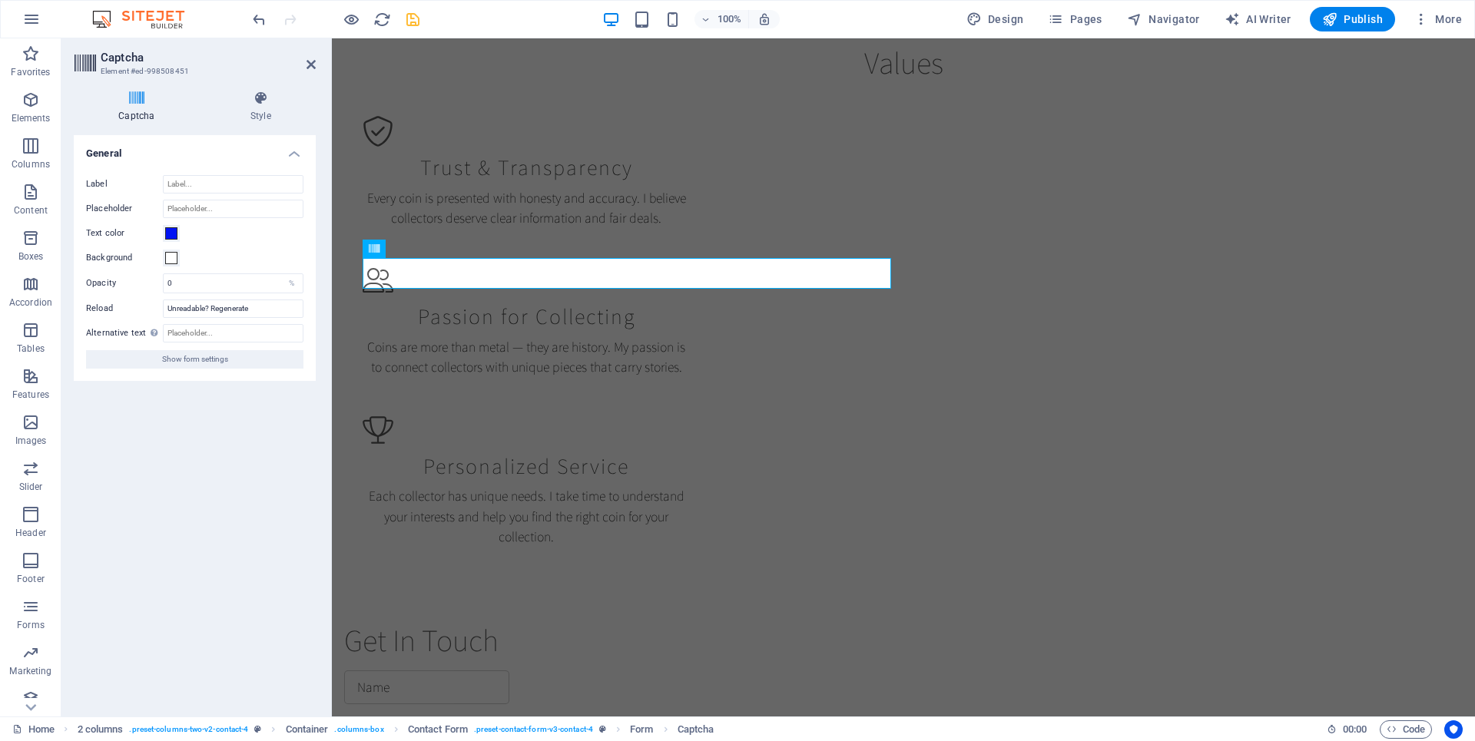
click at [135, 100] on icon at bounding box center [137, 98] width 126 height 15
click at [223, 361] on span "Show form settings" at bounding box center [195, 359] width 66 height 18
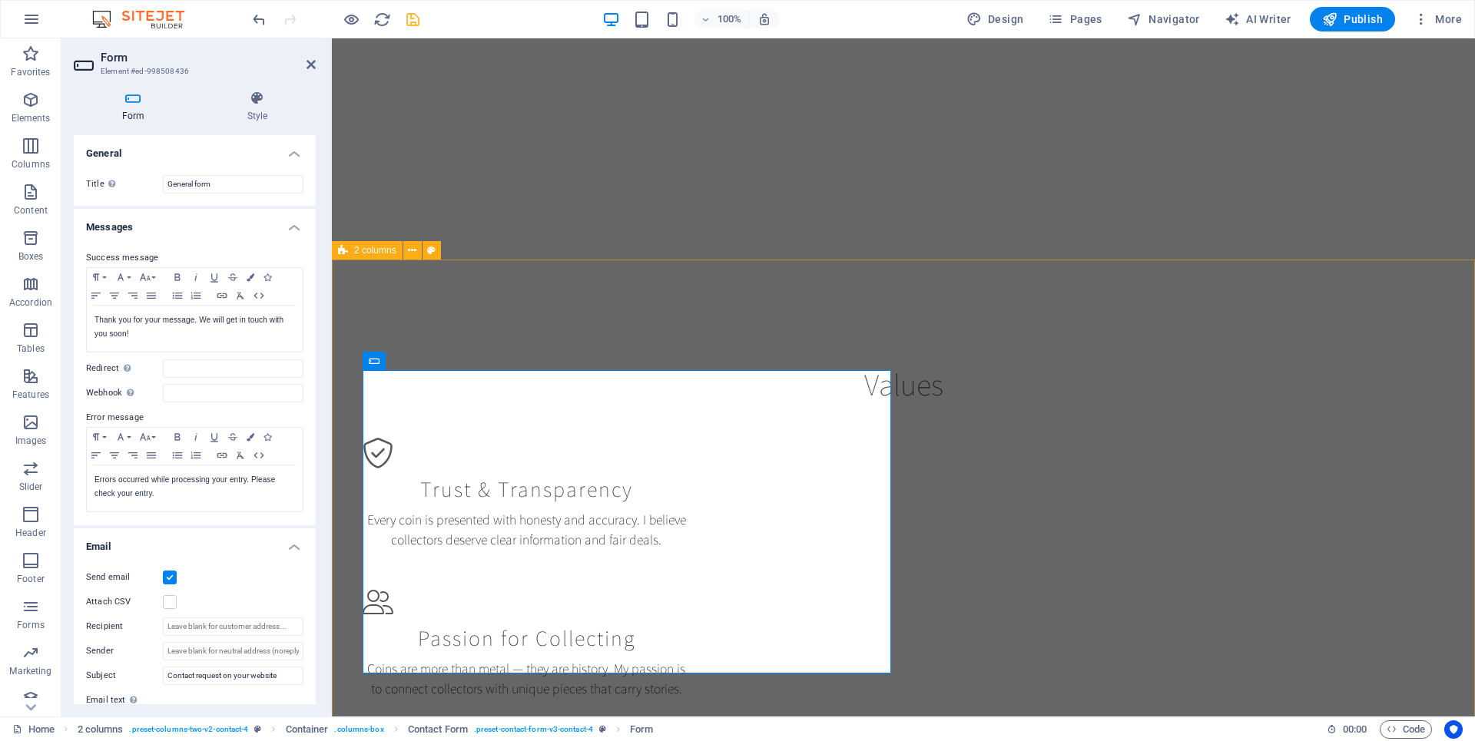
scroll to position [1300, 0]
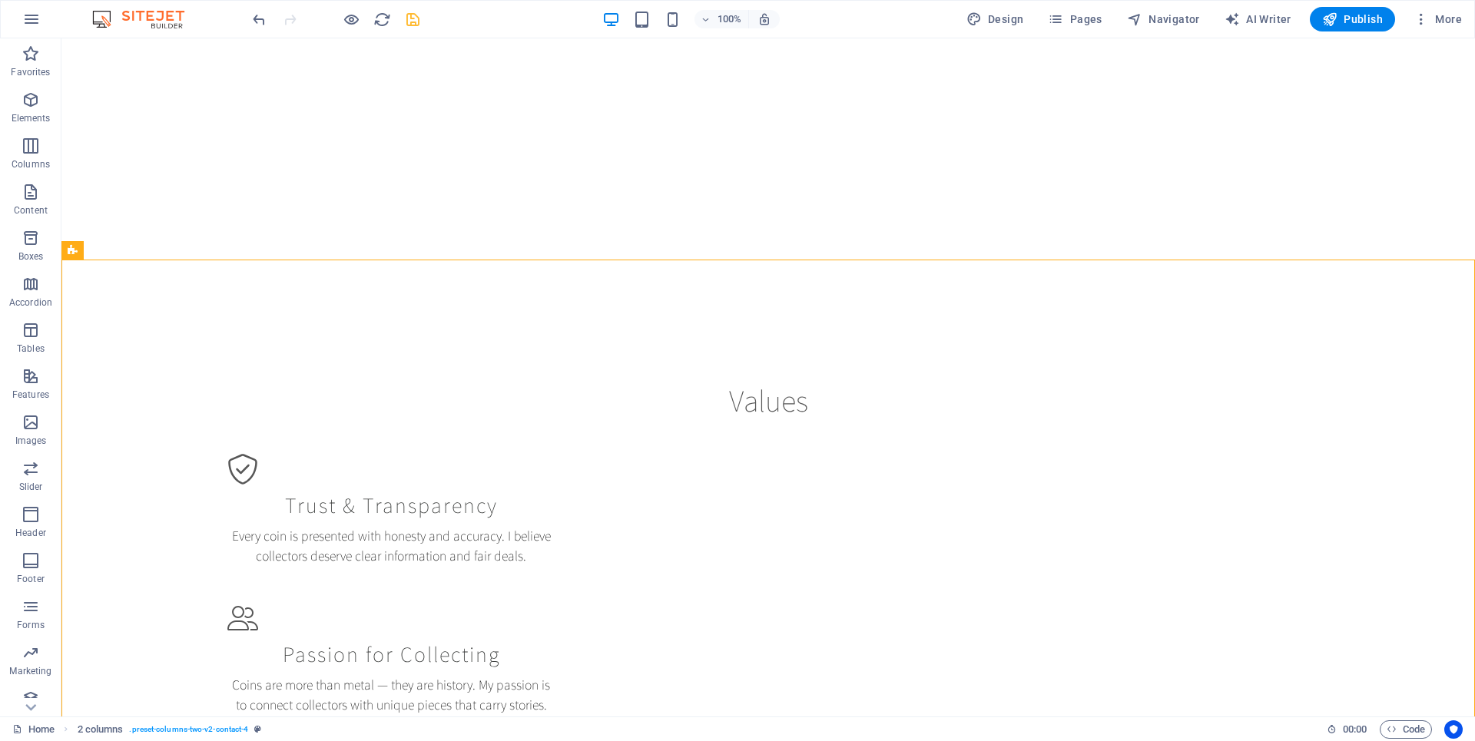
click at [412, 17] on icon "save" at bounding box center [413, 20] width 18 height 18
checkbox input "false"
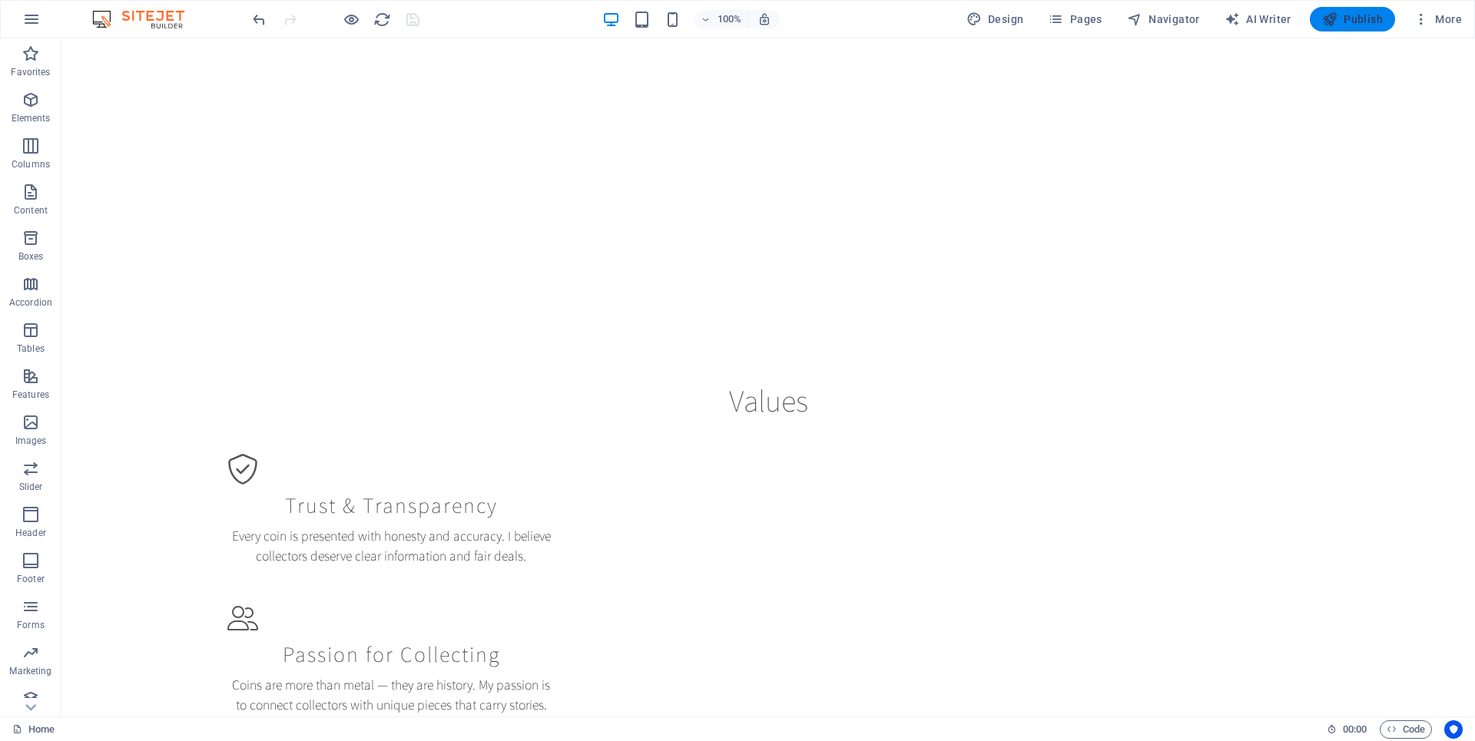
click at [1336, 18] on icon "button" at bounding box center [1329, 19] width 15 height 15
